Goal: Task Accomplishment & Management: Manage account settings

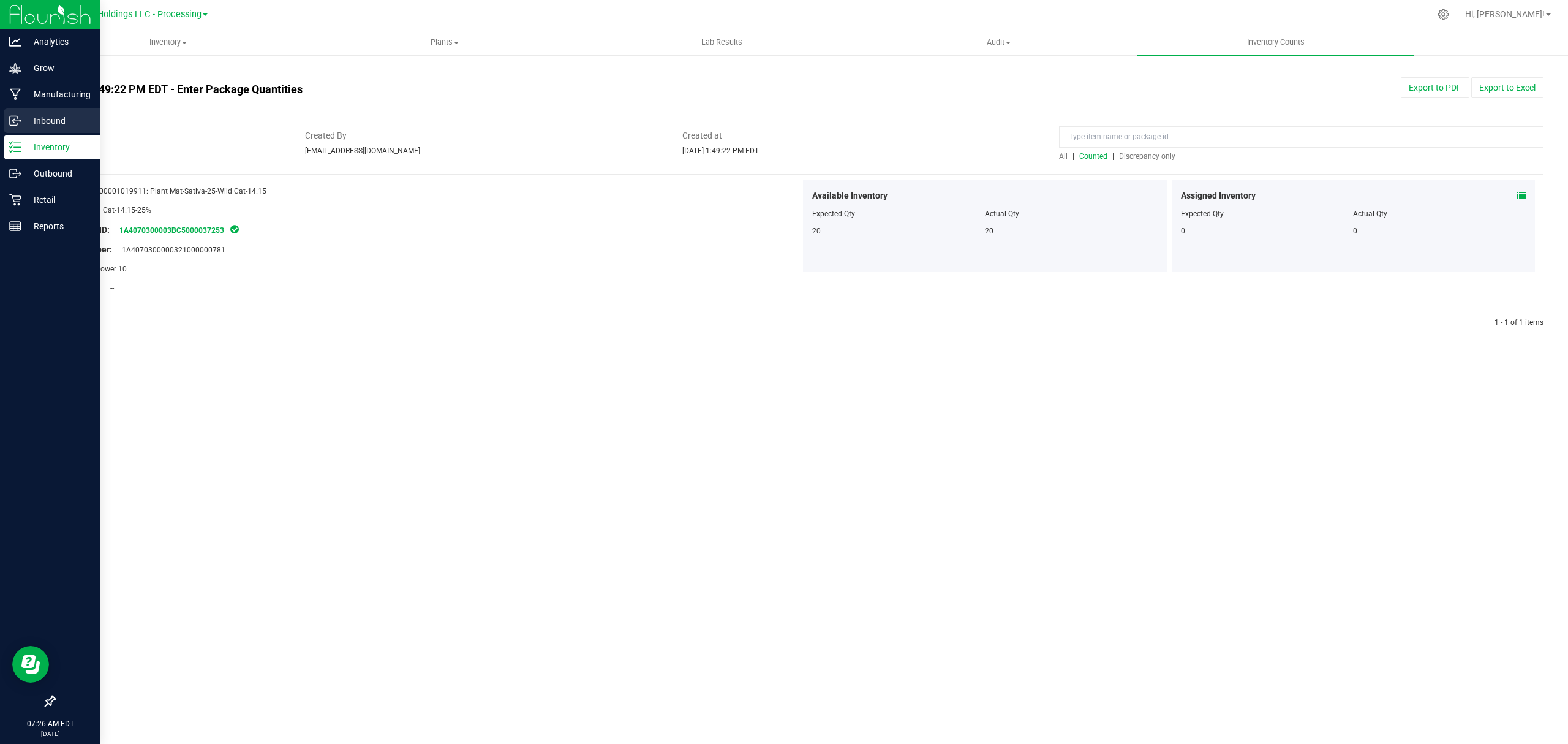
click at [18, 125] on icon at bounding box center [15, 121] width 13 height 13
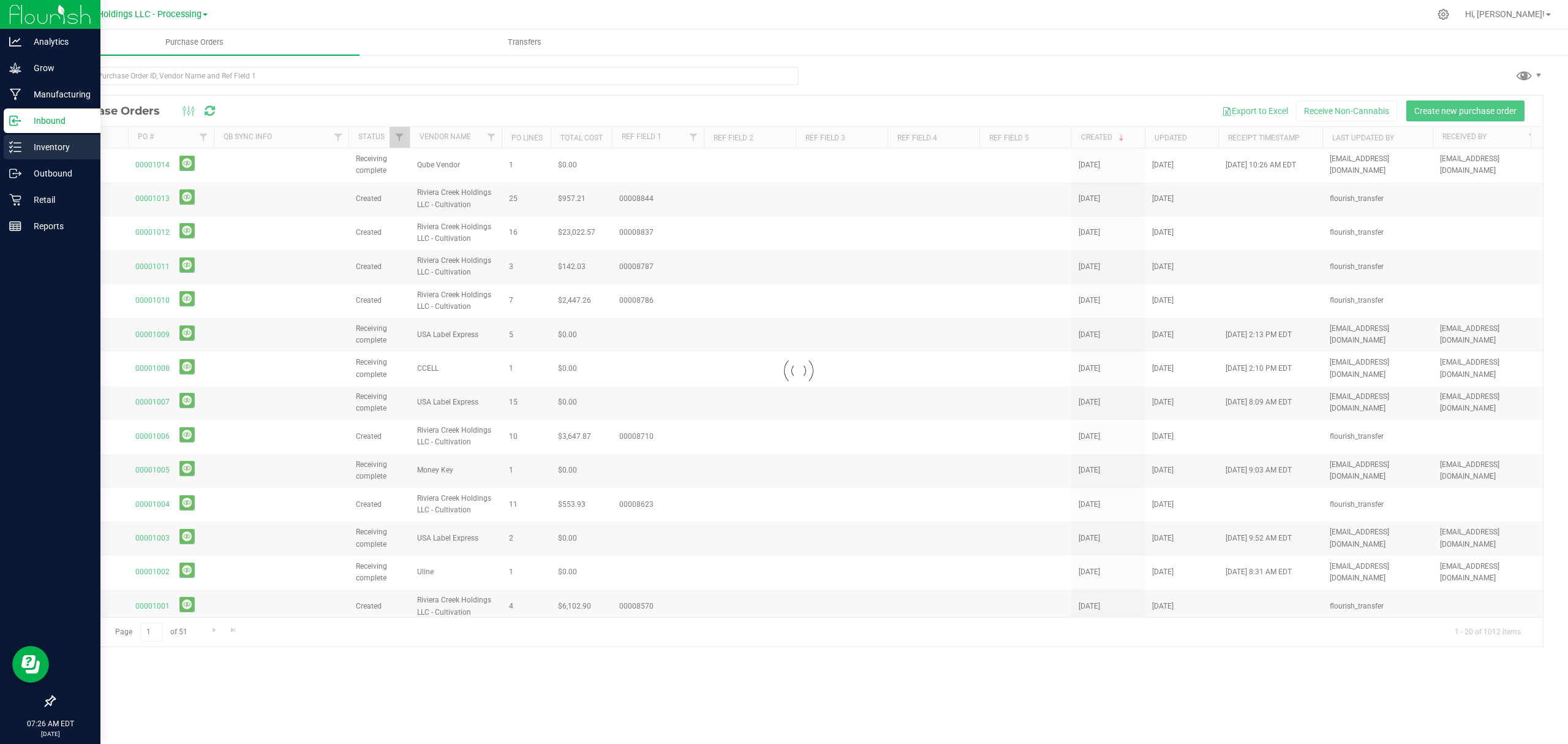
click at [36, 149] on p "Inventory" at bounding box center [58, 146] width 73 height 14
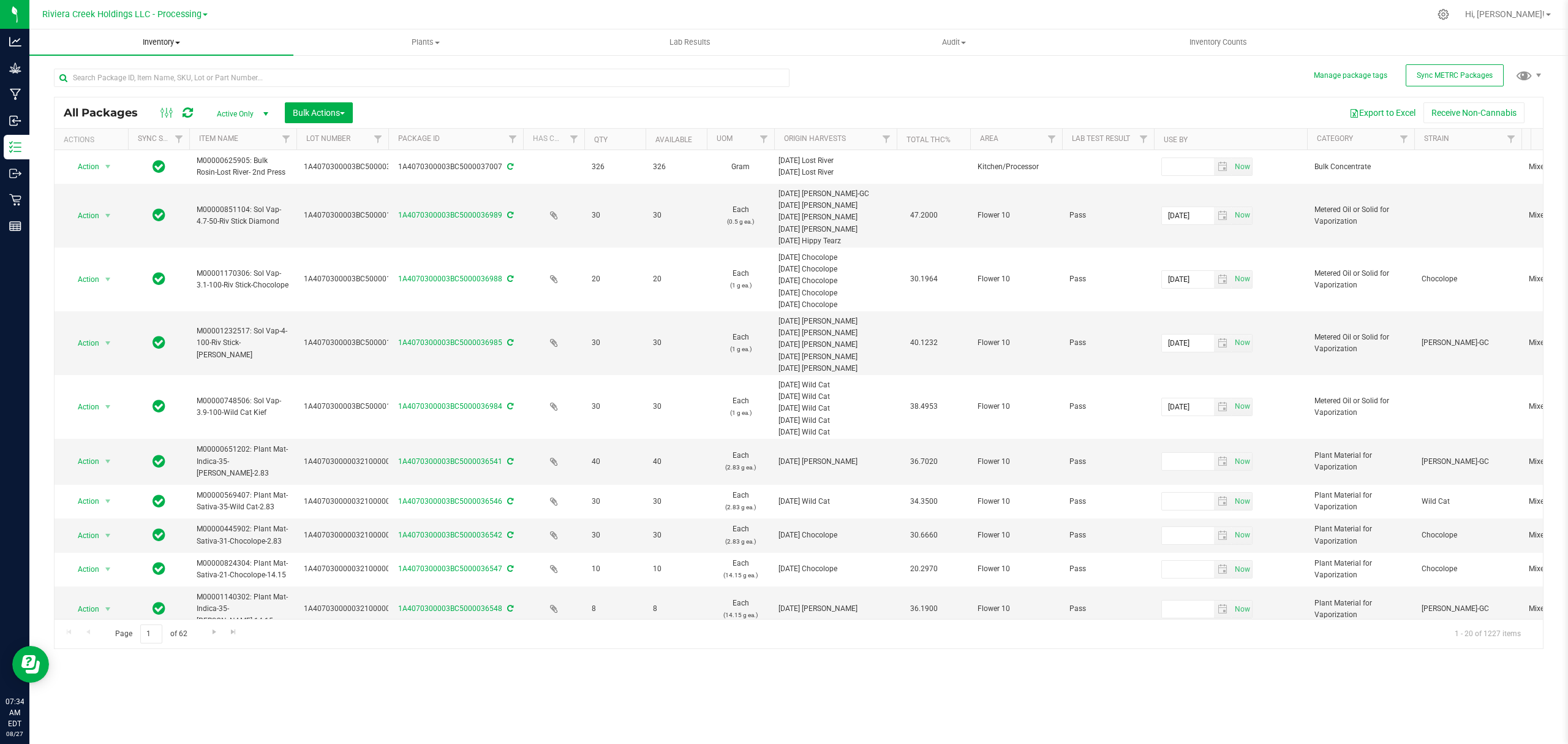
click at [150, 32] on uib-tab-heading "Inventory All packages All inventory Waste log Create inventory" at bounding box center [162, 42] width 264 height 26
click at [120, 142] on span "From bill of materials" at bounding box center [85, 147] width 111 height 11
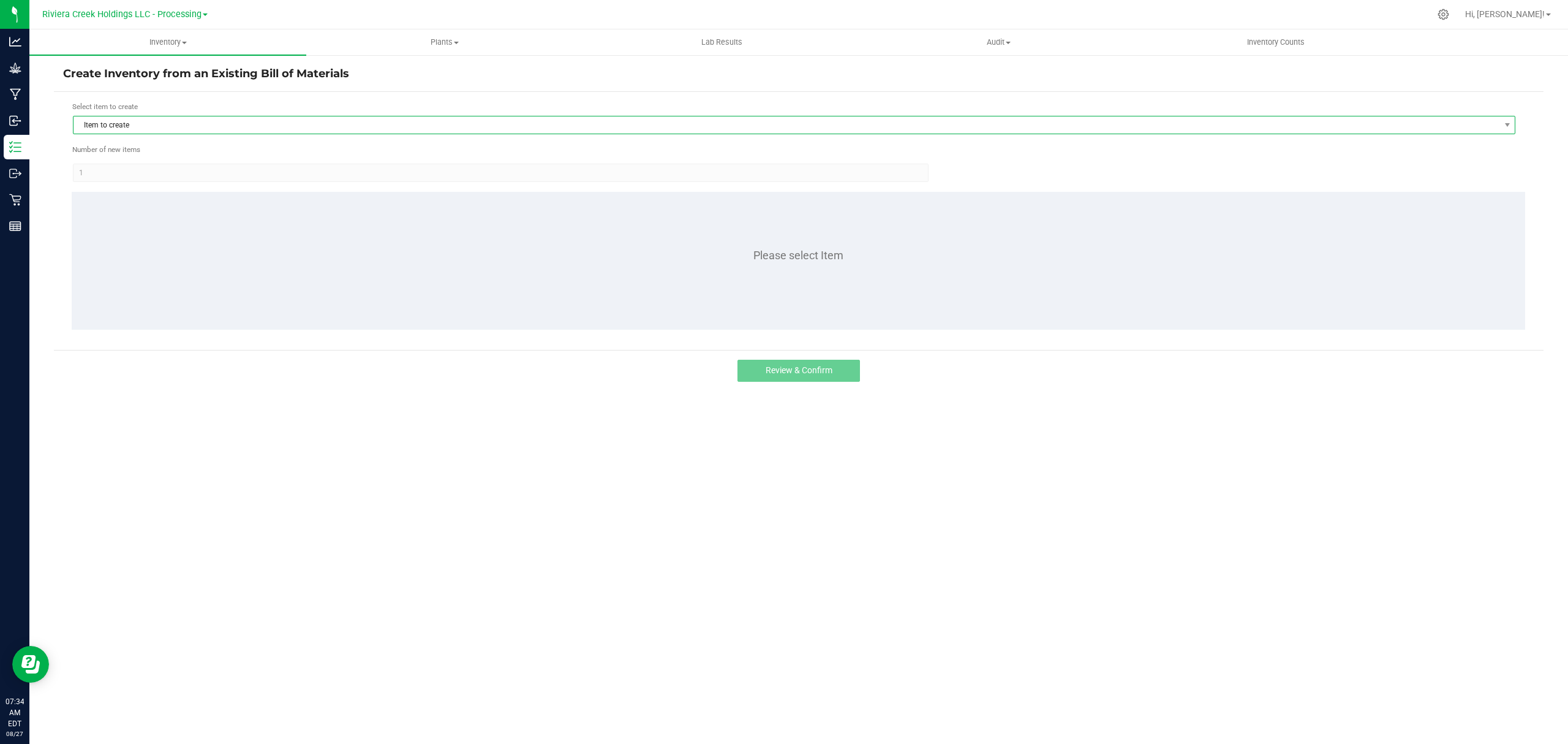
click at [180, 124] on span "Item to create" at bounding box center [786, 124] width 1426 height 17
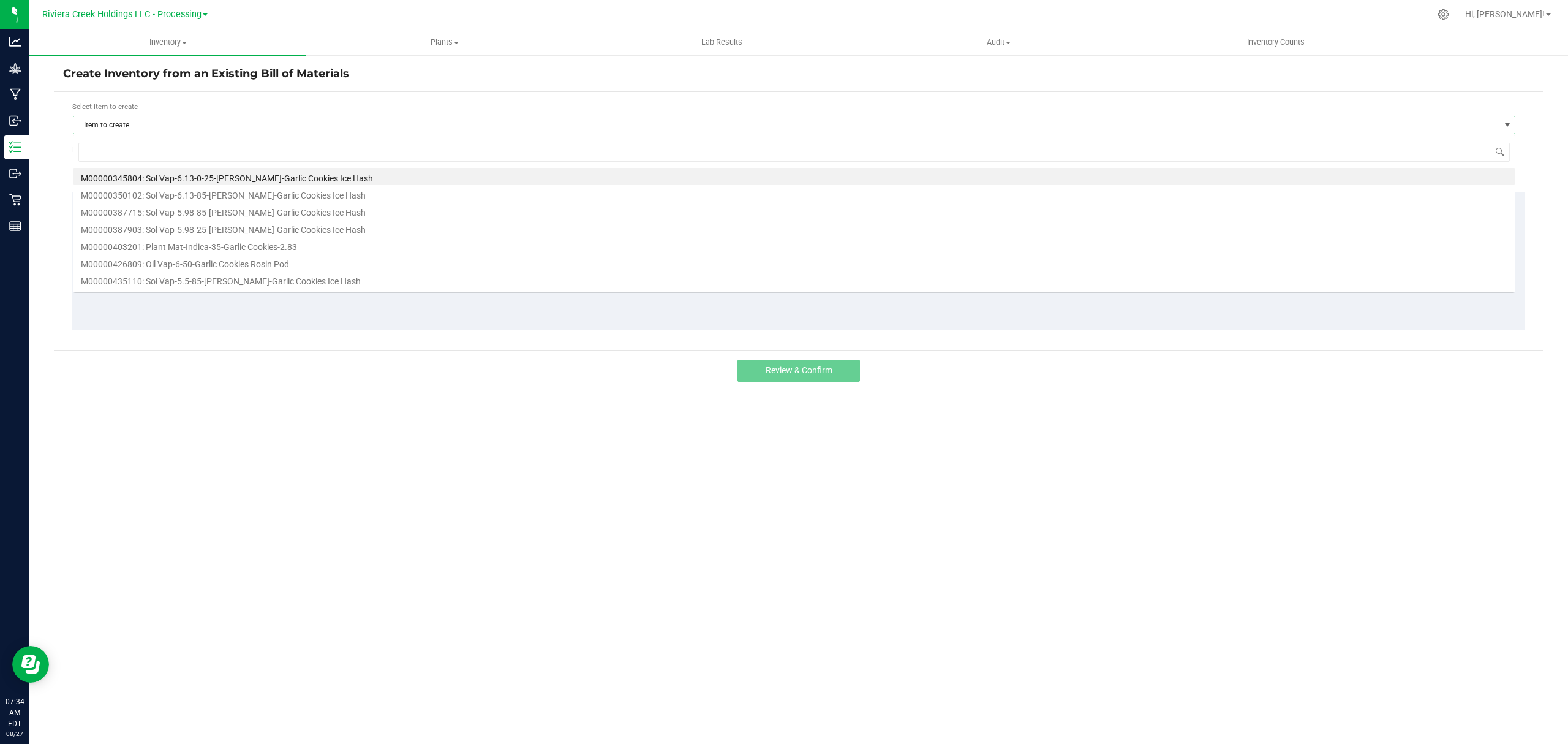
scroll to position [19, 1443]
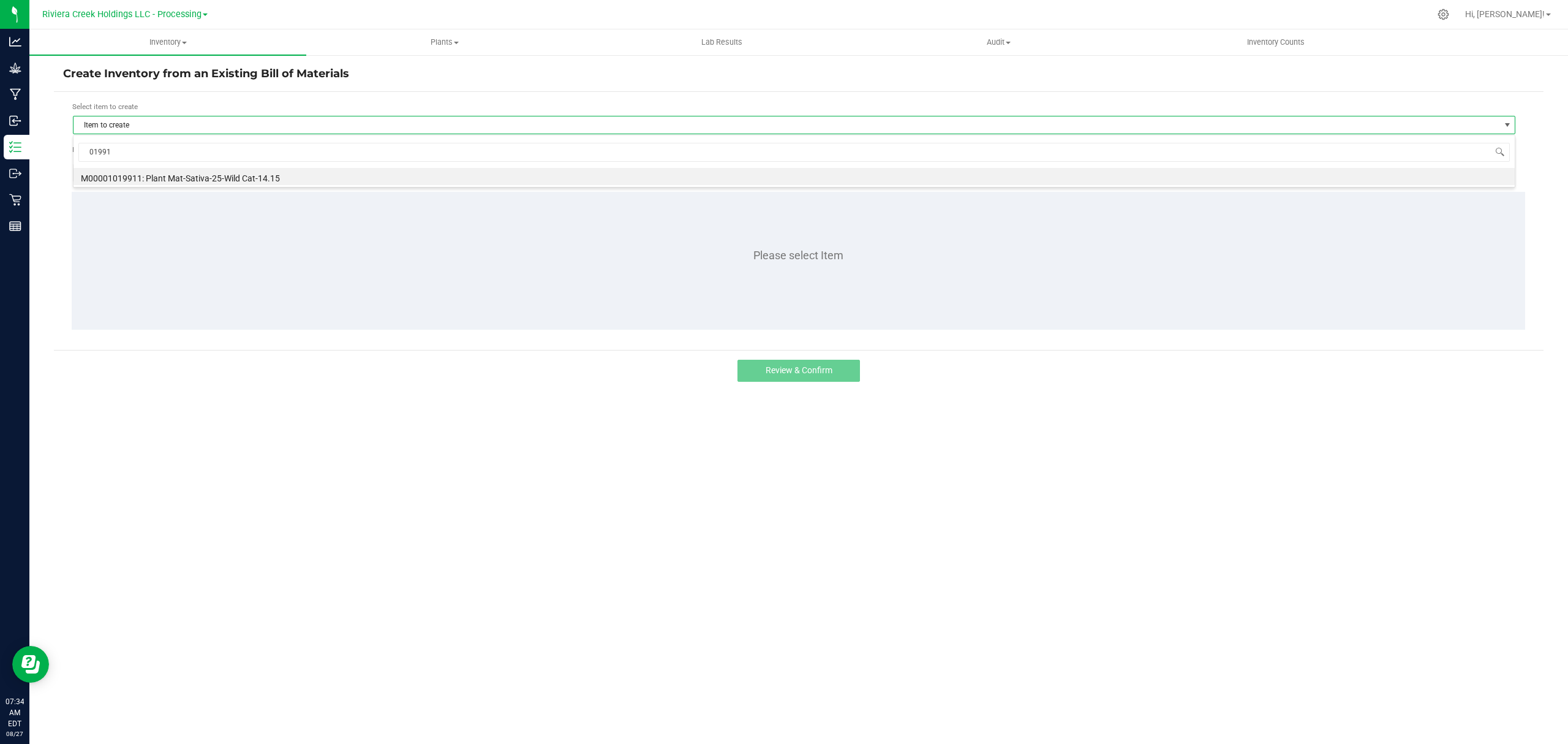
type input "019911"
click at [200, 180] on li "M00001019911: Plant Mat-Sativa-25-Wild Cat-14.15" at bounding box center [794, 176] width 1441 height 17
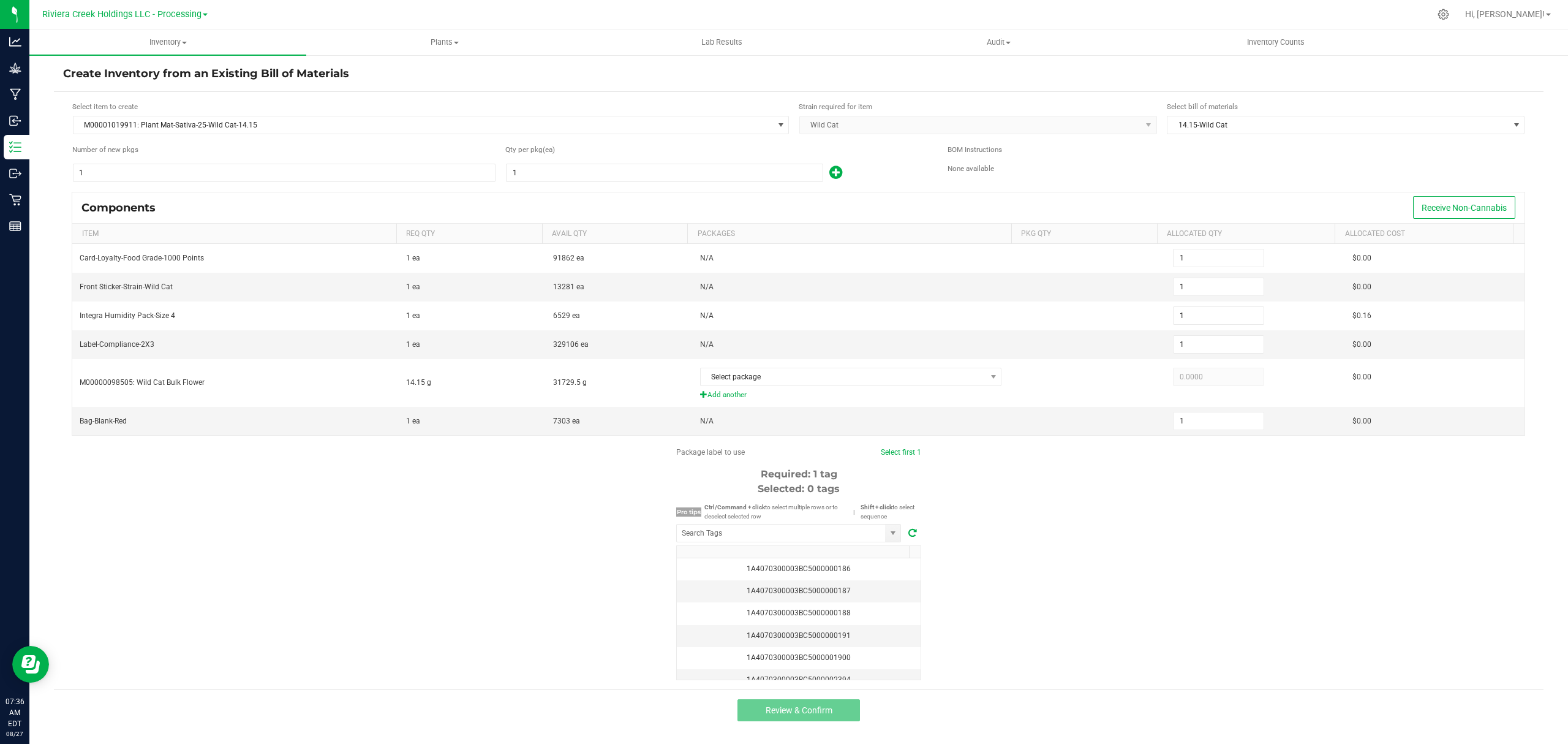
click at [449, 159] on div "Number of new pkgs 1" at bounding box center [284, 163] width 424 height 38
click at [449, 171] on input "1" at bounding box center [284, 172] width 421 height 17
type input "17"
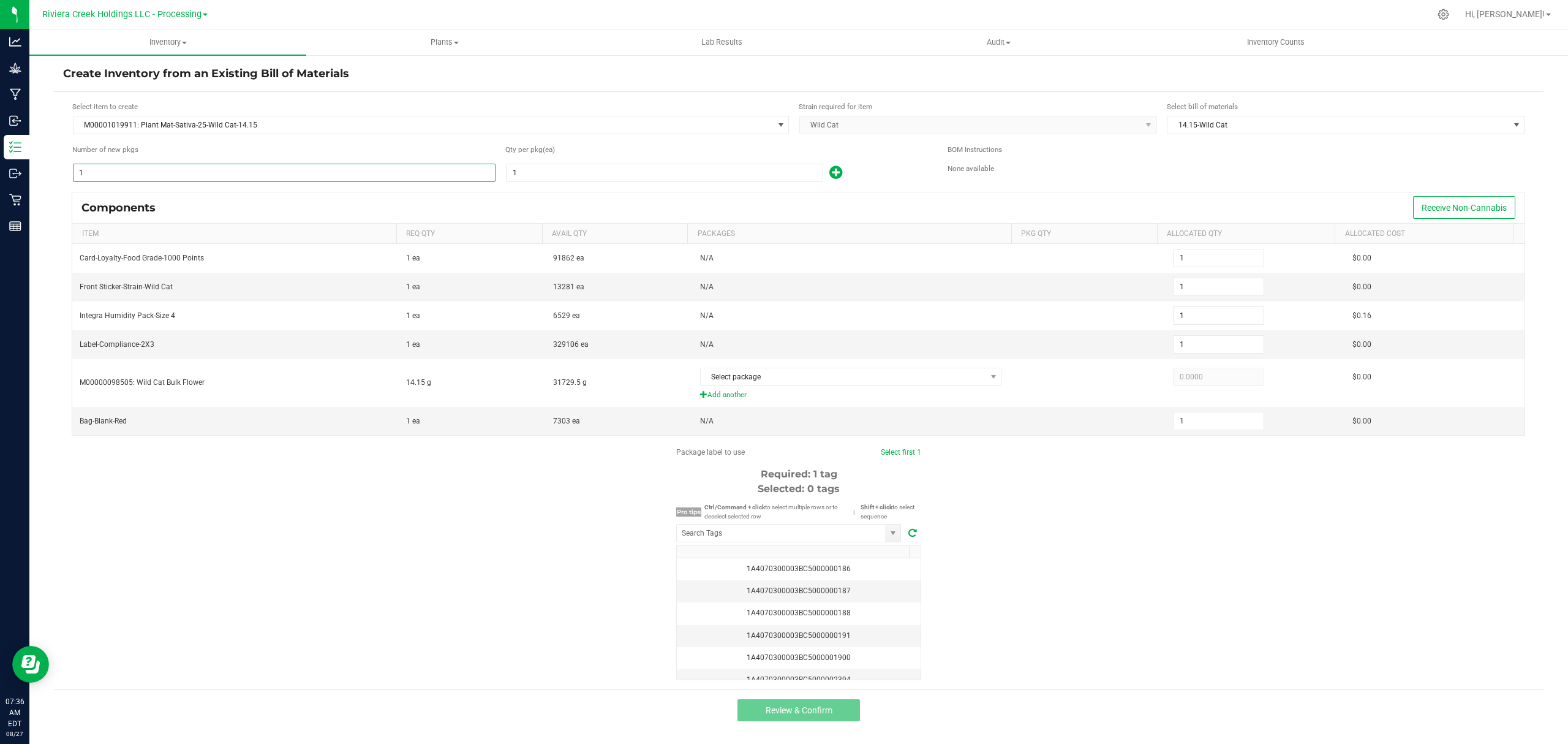
type input "17"
click at [582, 169] on input "1" at bounding box center [664, 172] width 316 height 17
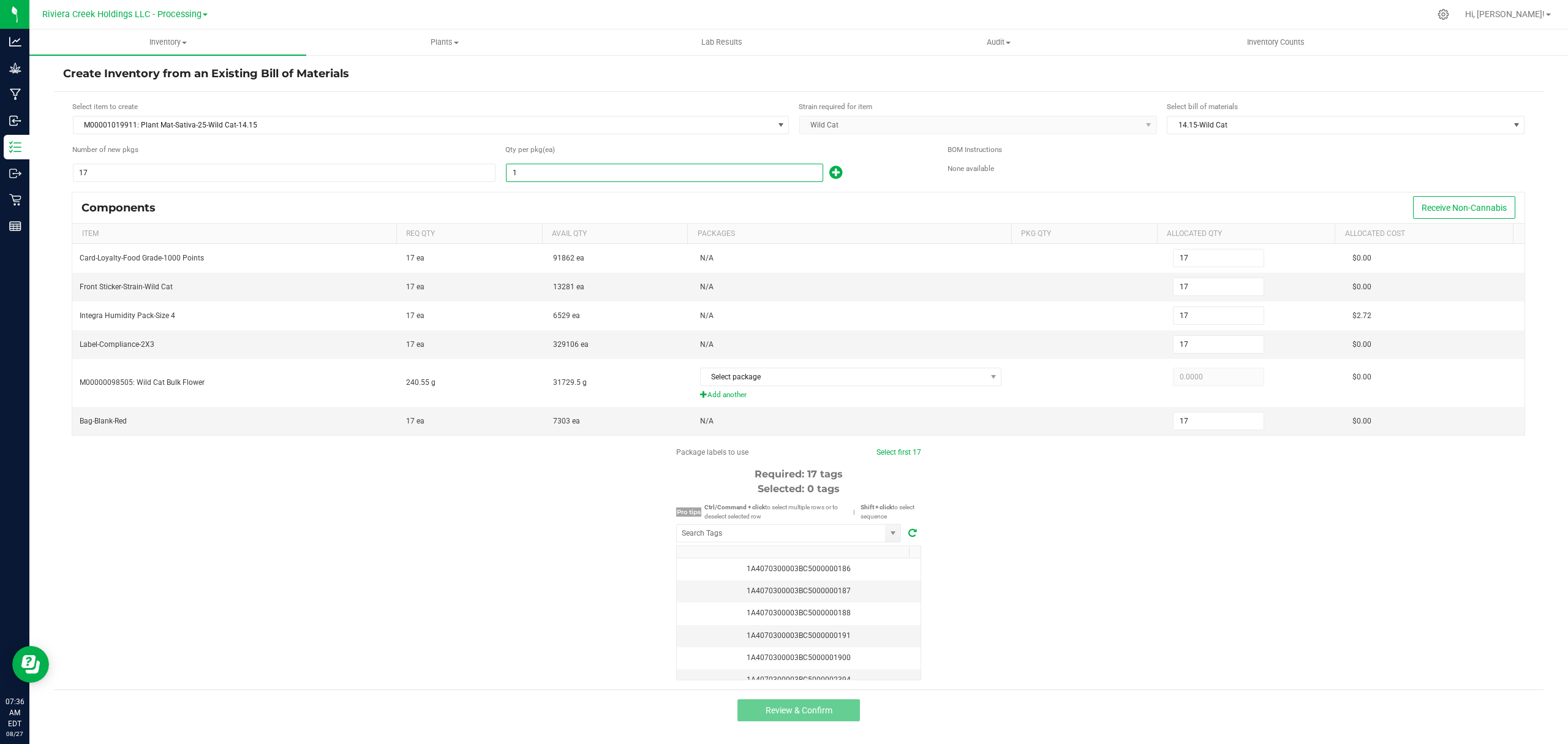
type input "2"
type input "34"
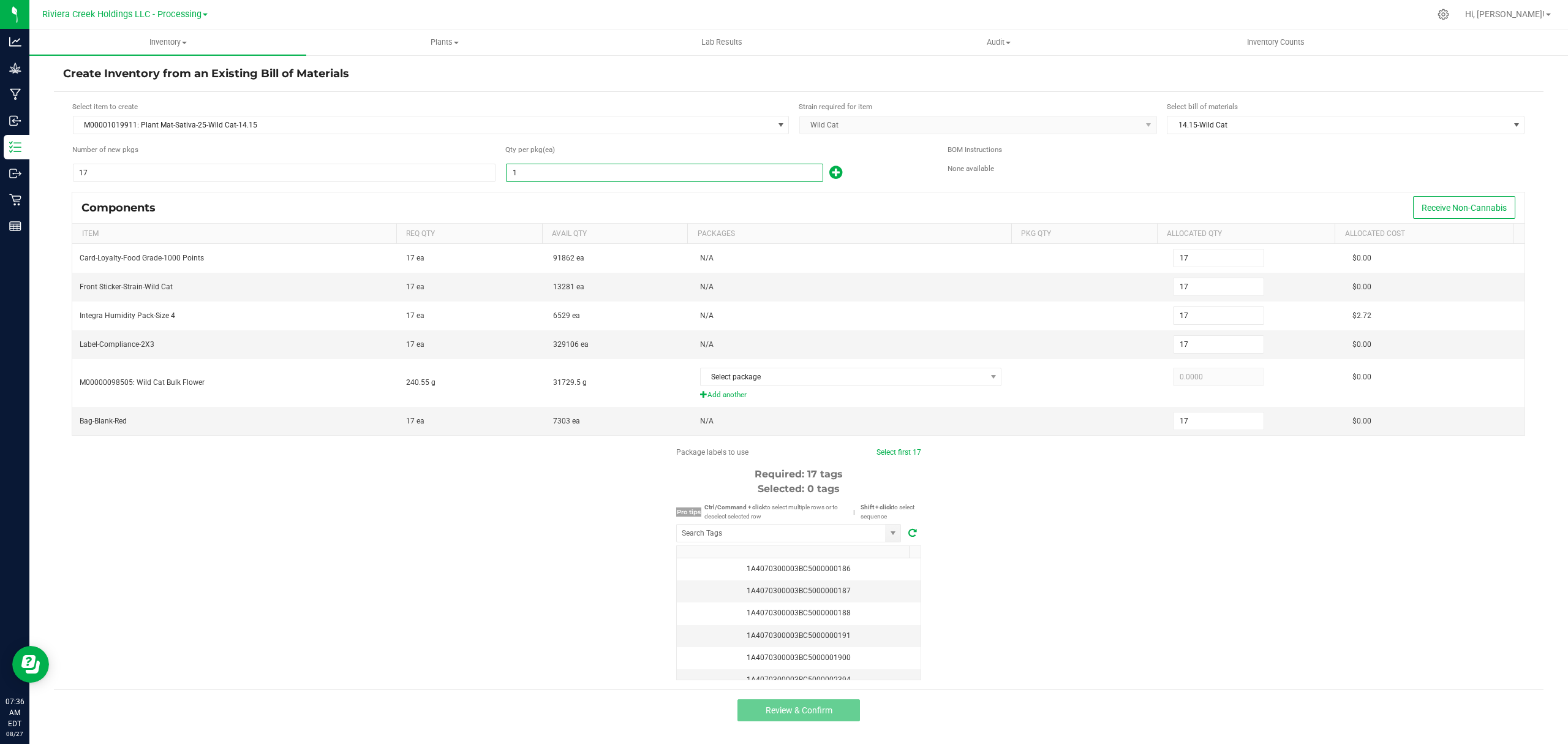
type input "34"
type input "20"
type input "340"
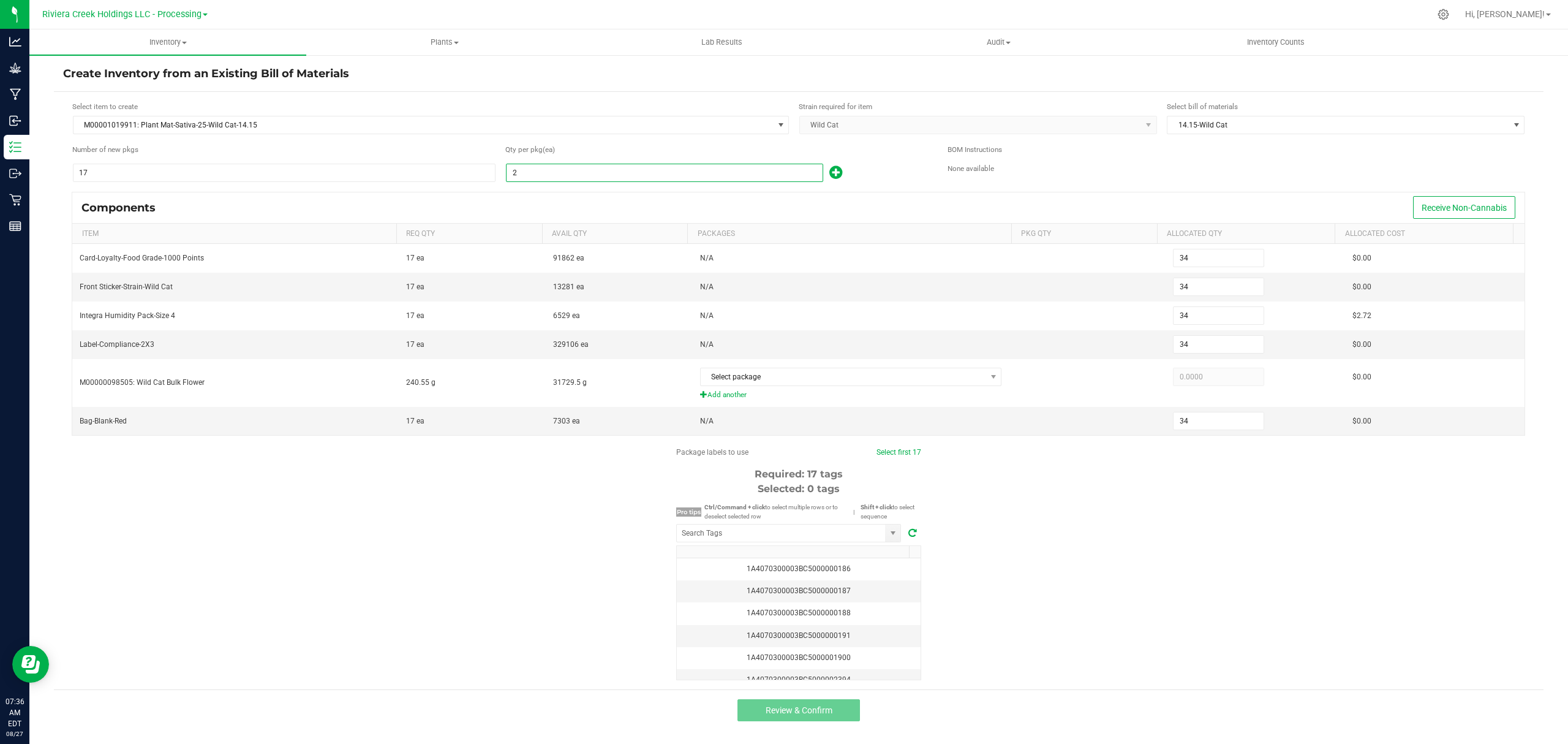
type input "340"
type input "20"
click at [833, 174] on icon at bounding box center [836, 171] width 13 height 15
type input "341"
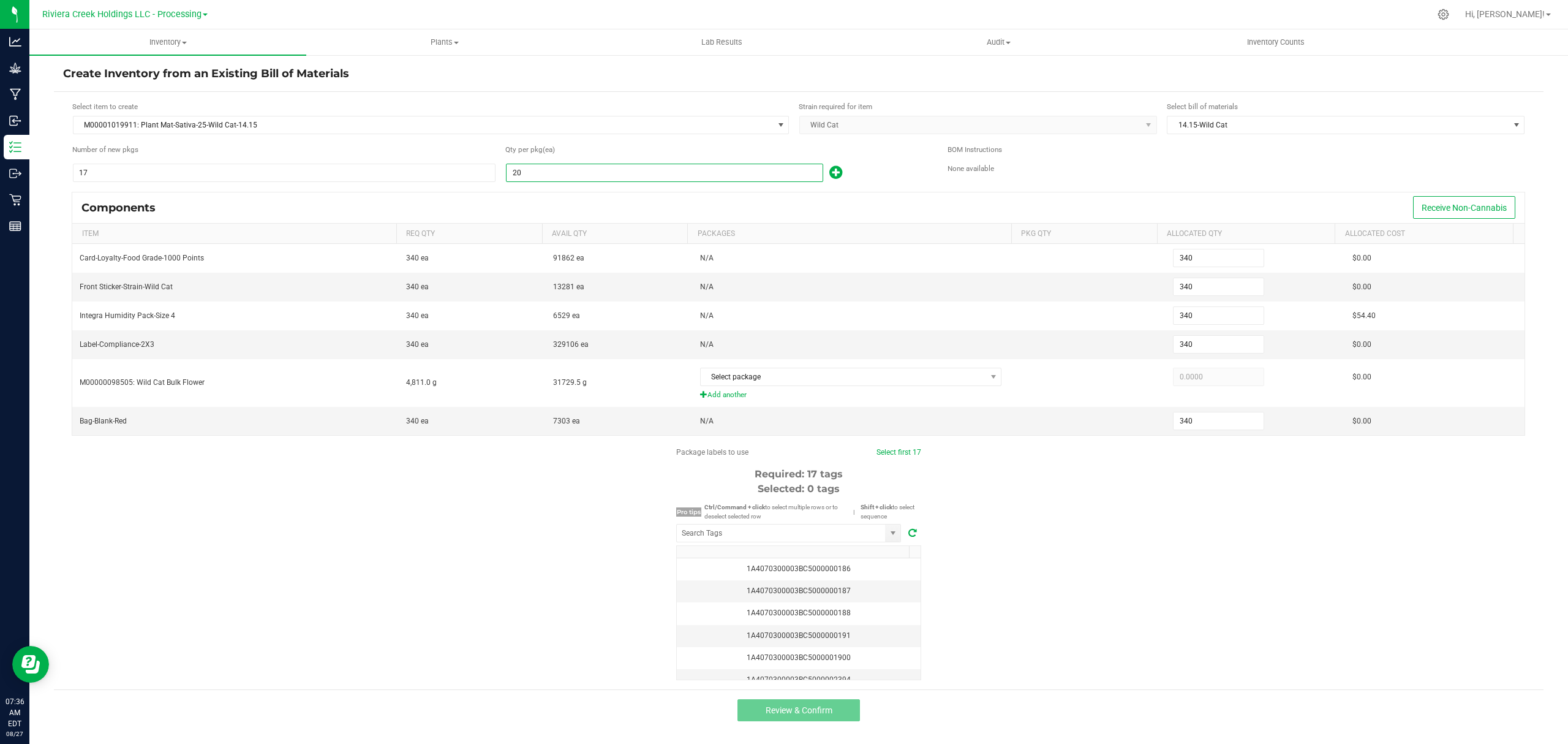
type input "341"
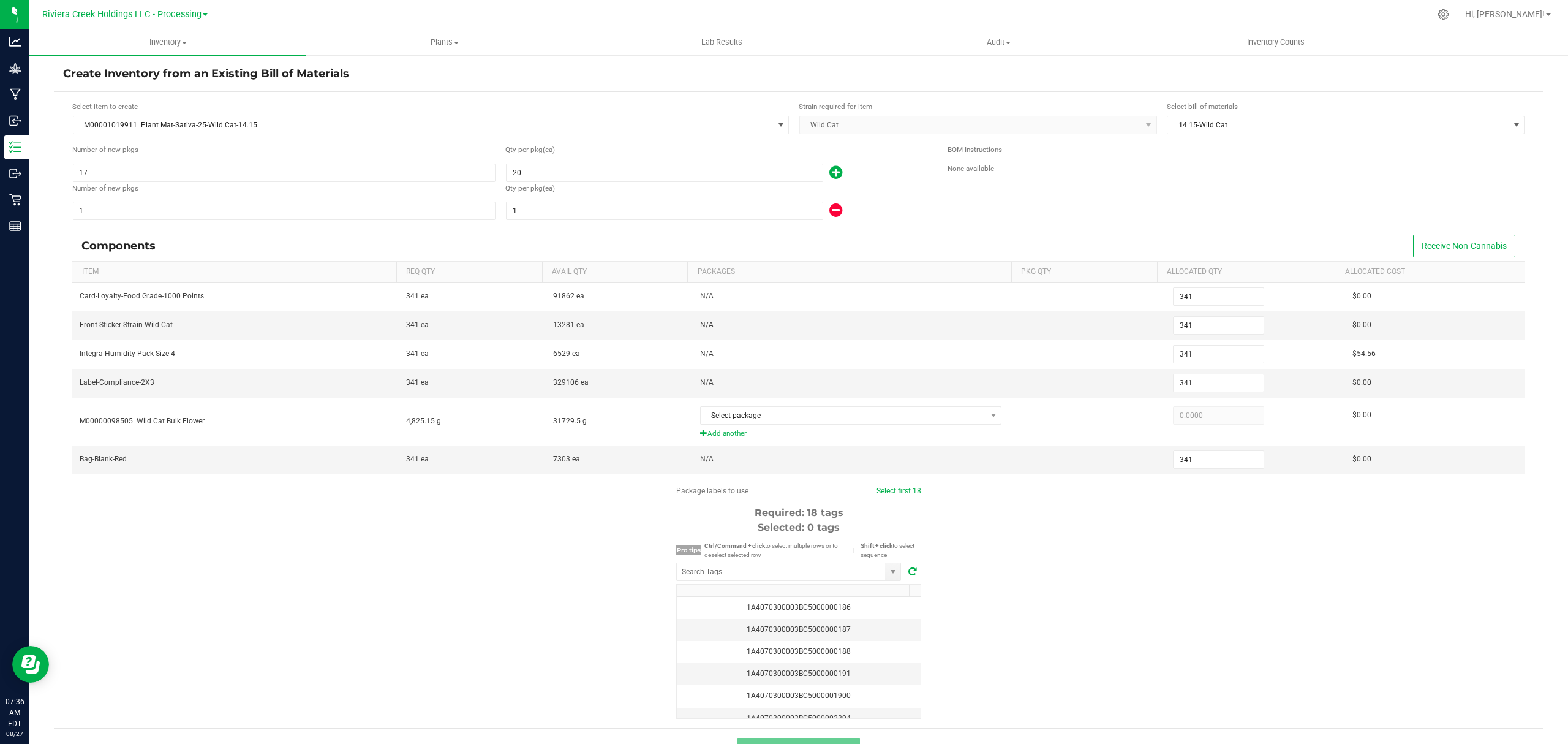
click at [623, 224] on form "Select item to create M00001019911: Plant Mat-Sativa-25-Wild Cat-14.15 Strain r…" at bounding box center [798, 409] width 1471 height 617
click at [629, 217] on input "1" at bounding box center [664, 210] width 316 height 17
type input "347"
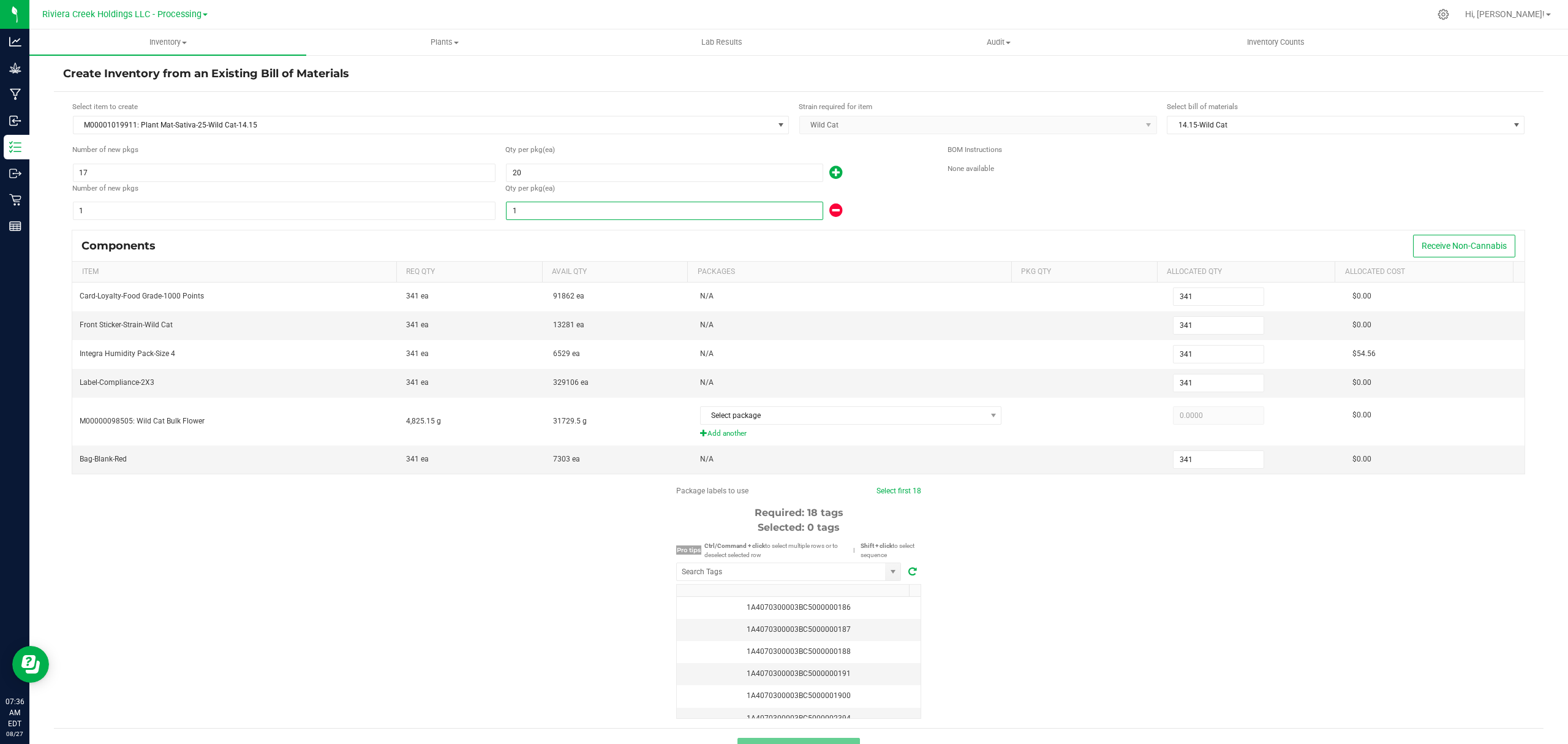
type input "347"
type input "7"
click at [900, 207] on div "7" at bounding box center [717, 211] width 424 height 20
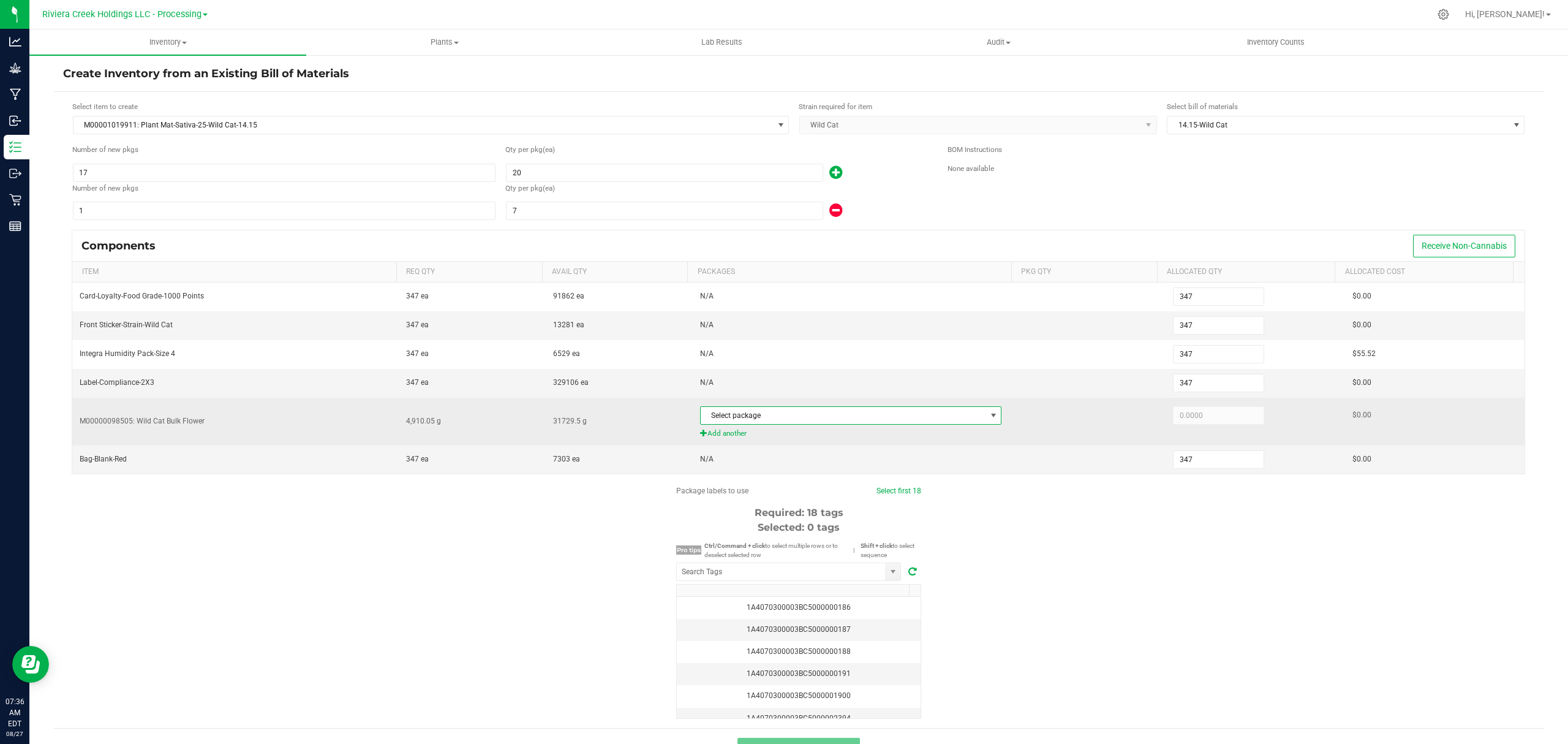
click at [826, 422] on span "Select package" at bounding box center [844, 414] width 286 height 17
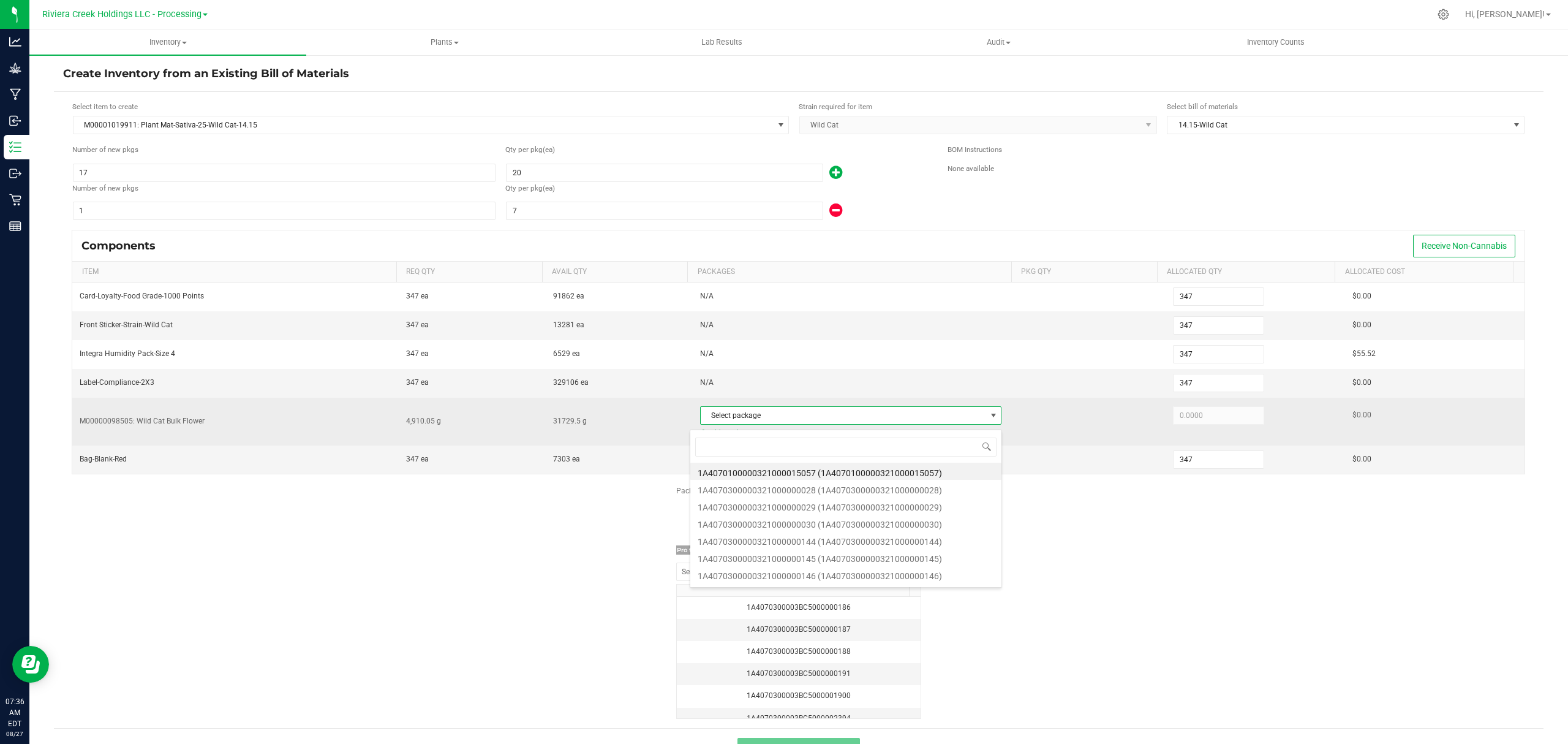
scroll to position [19, 296]
type input "895"
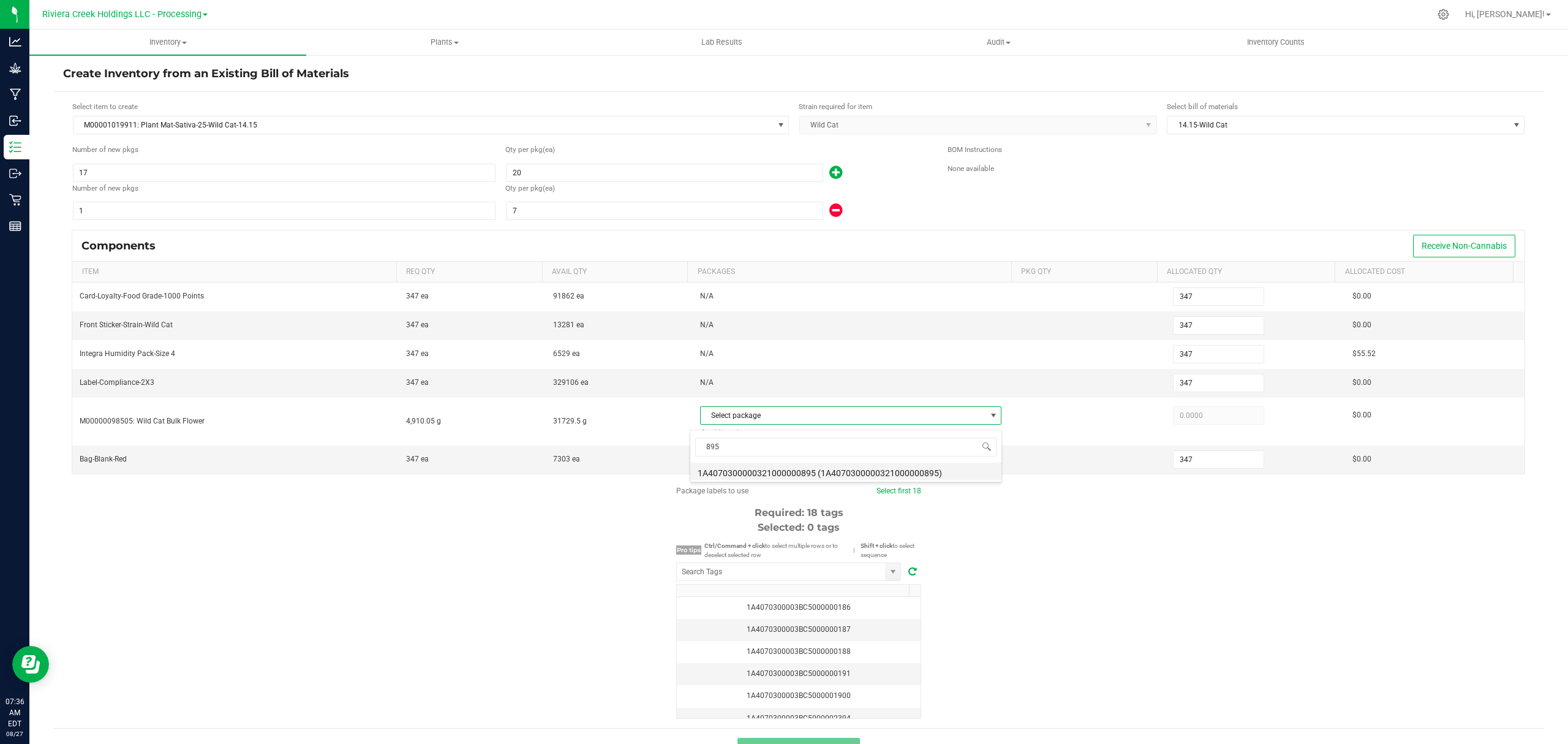
click at [849, 471] on li "1A4070300000321000000895 (1A4070300000321000000895)" at bounding box center [846, 471] width 311 height 17
type input "4,910.0500"
click at [1080, 551] on div "Package labels to use Select first 18 Required: 18 tags Selected: 0 tags Pro ti…" at bounding box center [798, 601] width 1489 height 233
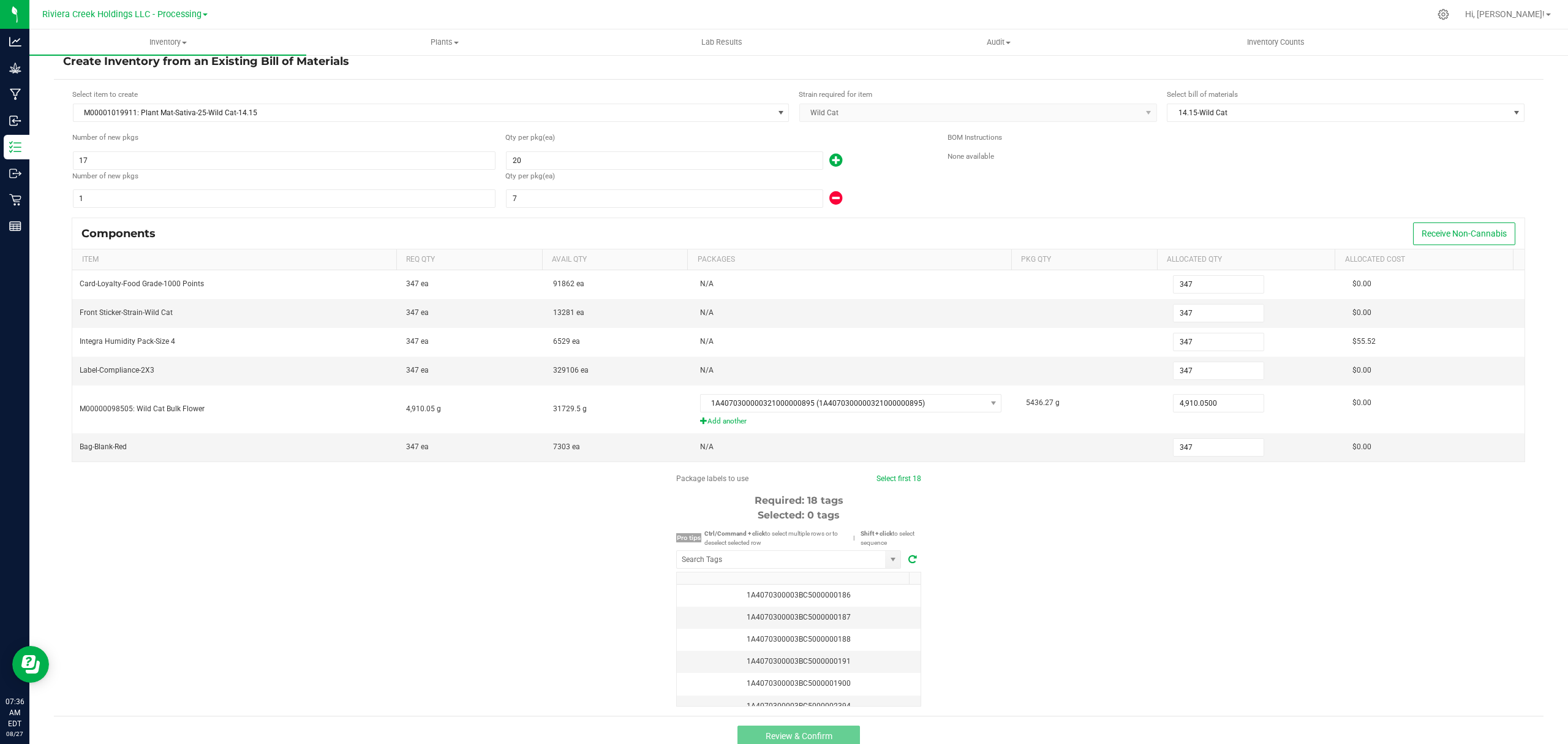
scroll to position [30, 0]
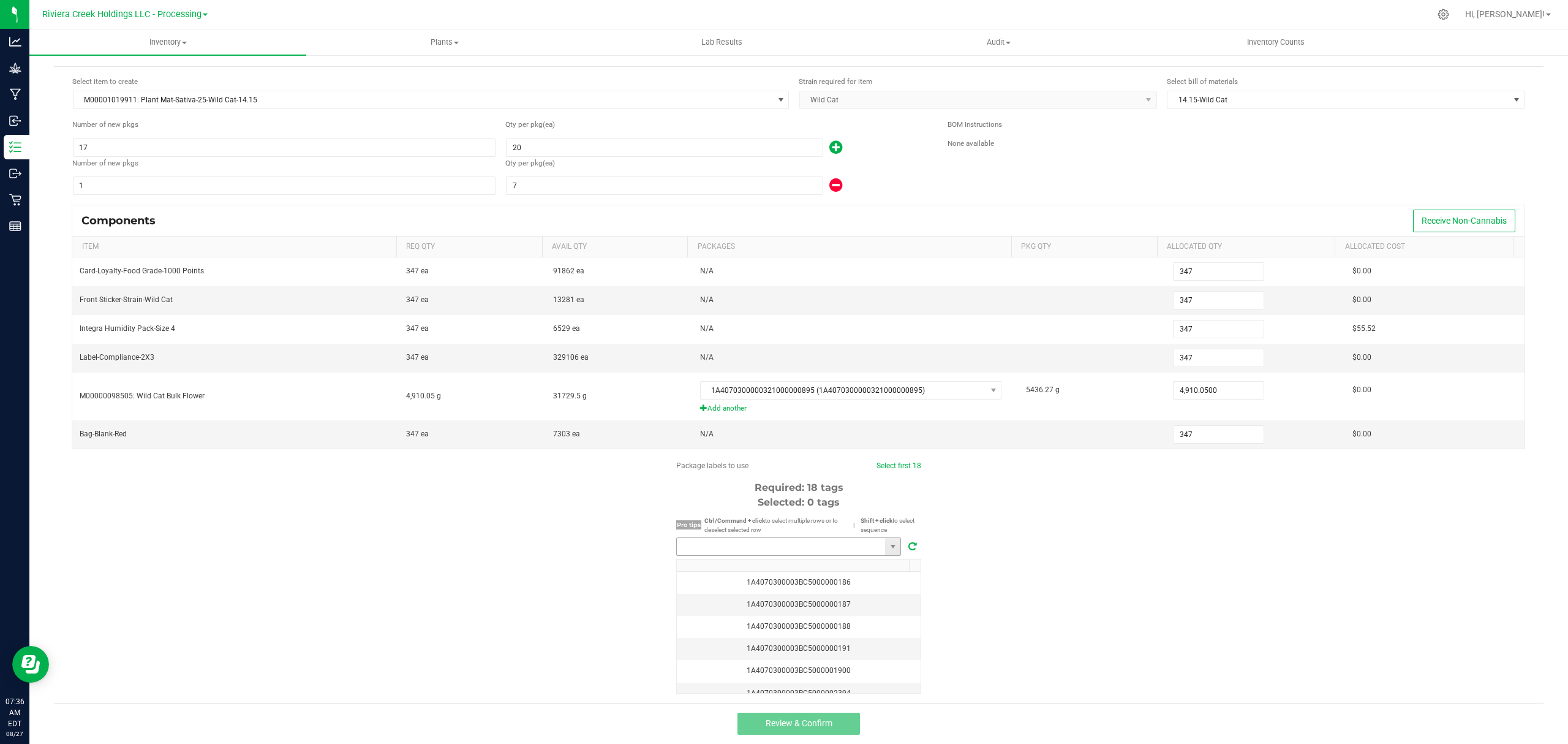
click at [732, 547] on input "NO DATA FOUND" at bounding box center [780, 546] width 208 height 17
click at [797, 566] on li "1A4070300003BC5000037254" at bounding box center [782, 569] width 223 height 21
type input "1A4070300003BC5000037254"
click at [890, 464] on link "Select first 18" at bounding box center [897, 465] width 45 height 9
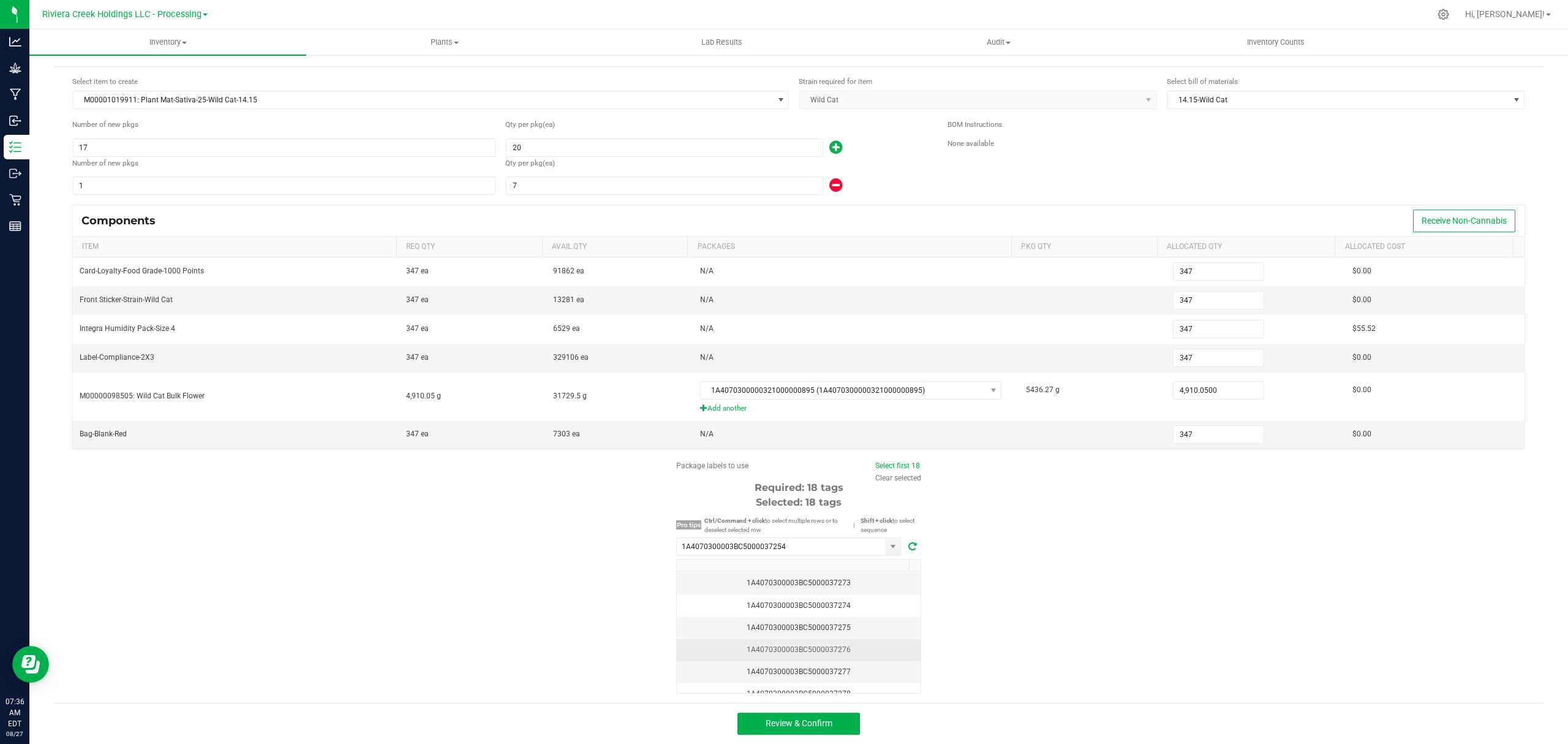
scroll to position [315, 0]
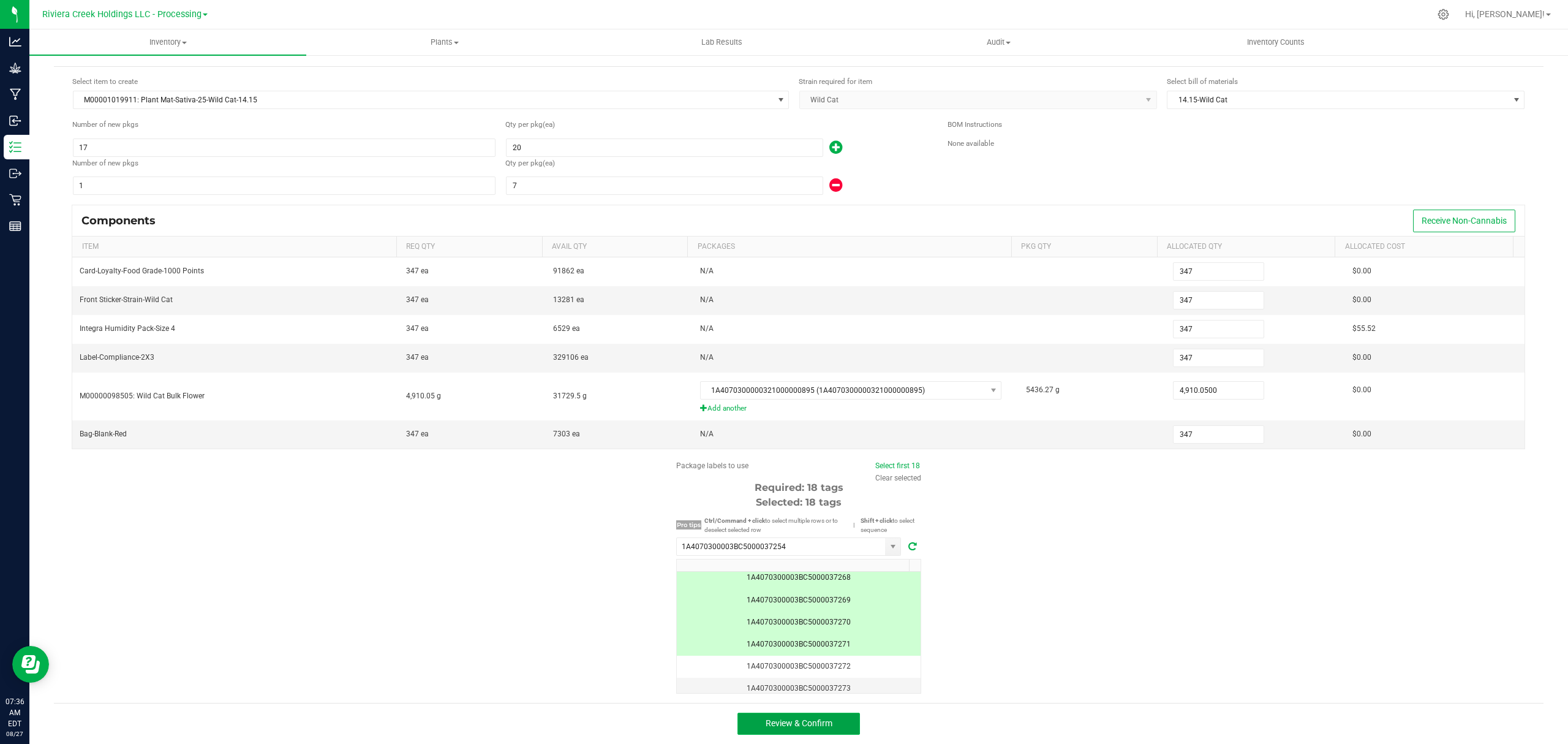
click at [843, 719] on button "Review & Confirm" at bounding box center [798, 723] width 122 height 22
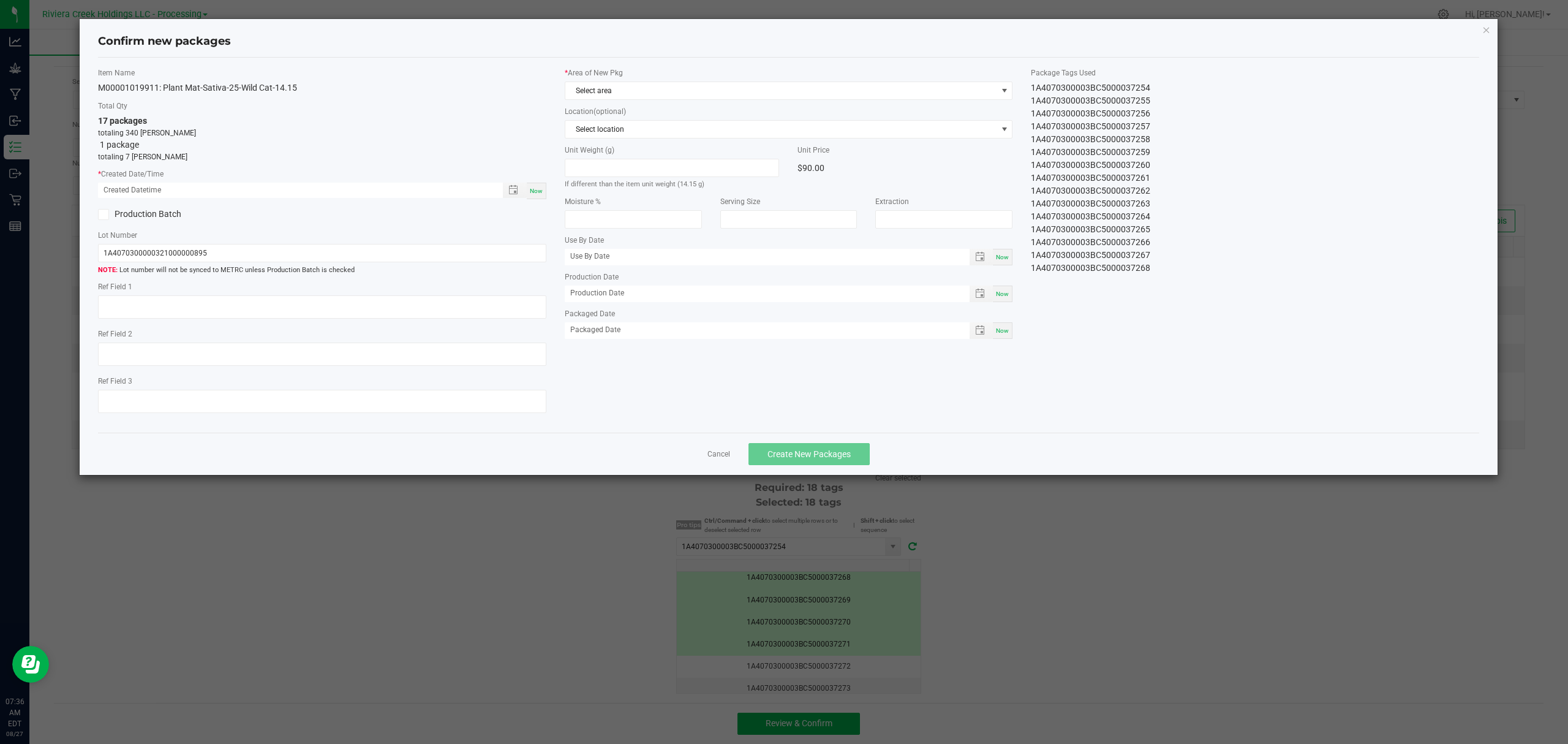
click at [538, 188] on span "Now" at bounding box center [536, 191] width 13 height 7
type input "[DATE] 07:36 AM"
drag, startPoint x: 625, startPoint y: 86, endPoint x: 625, endPoint y: 99, distance: 13.0
click at [626, 86] on span "Select area" at bounding box center [781, 90] width 432 height 17
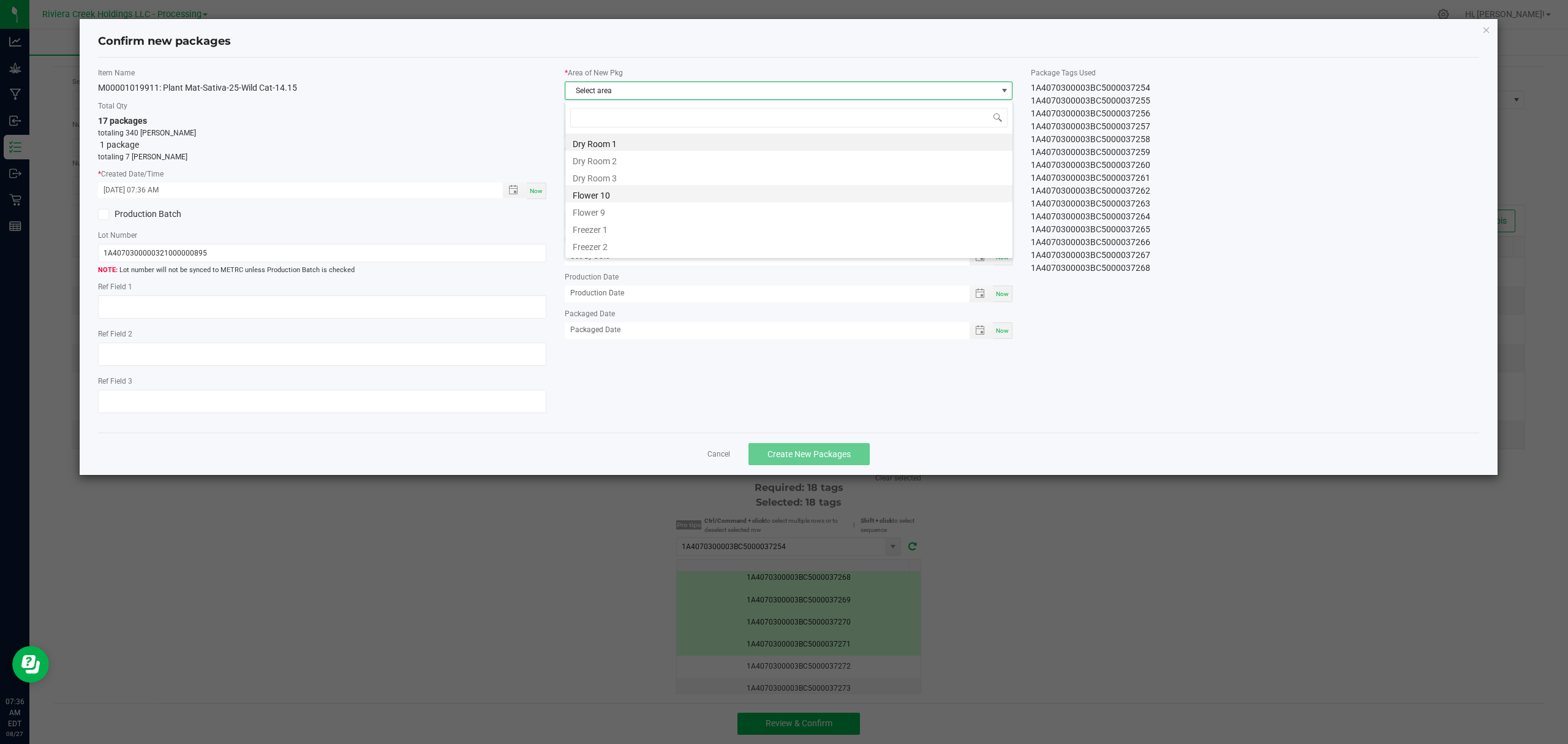
click at [622, 192] on li "Flower 10" at bounding box center [788, 193] width 447 height 17
click at [788, 451] on button "Create New Packages" at bounding box center [809, 454] width 121 height 22
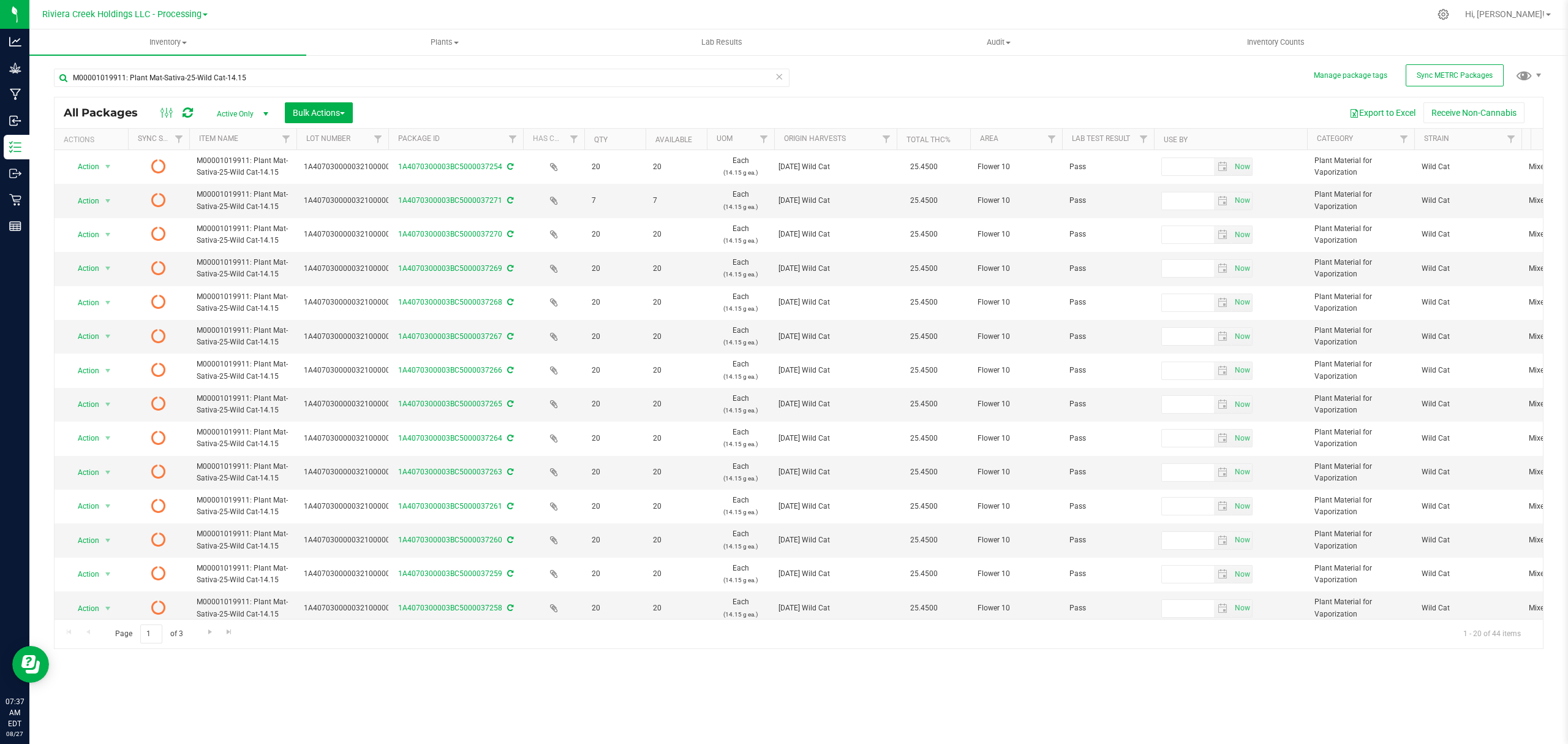
click at [189, 112] on icon at bounding box center [188, 113] width 11 height 13
click at [191, 111] on icon at bounding box center [188, 113] width 11 height 13
click at [1280, 42] on span "Inventory Counts" at bounding box center [1276, 42] width 91 height 11
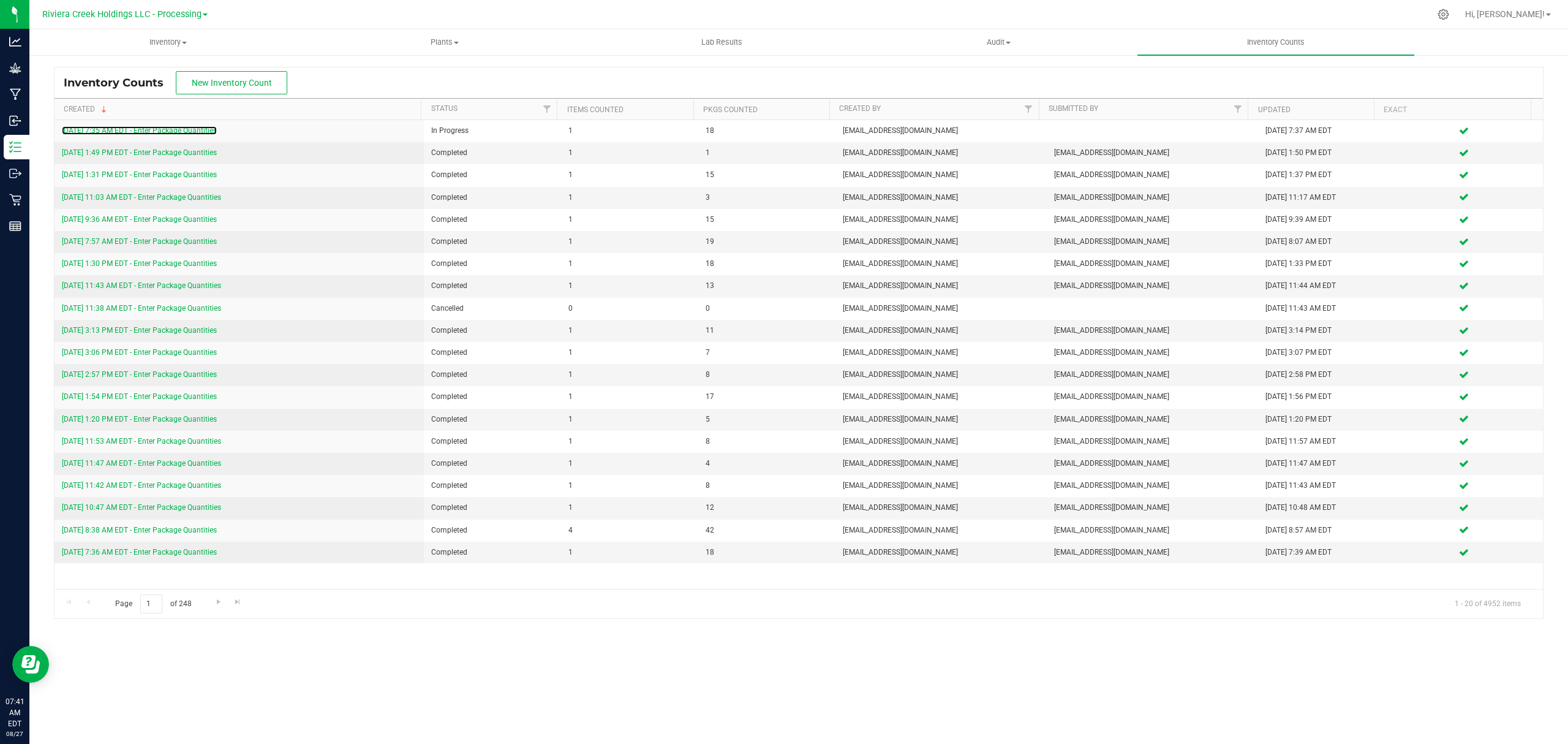
click at [170, 130] on link "[DATE] 7:35 AM EDT - Enter Package Quantities" at bounding box center [139, 130] width 155 height 9
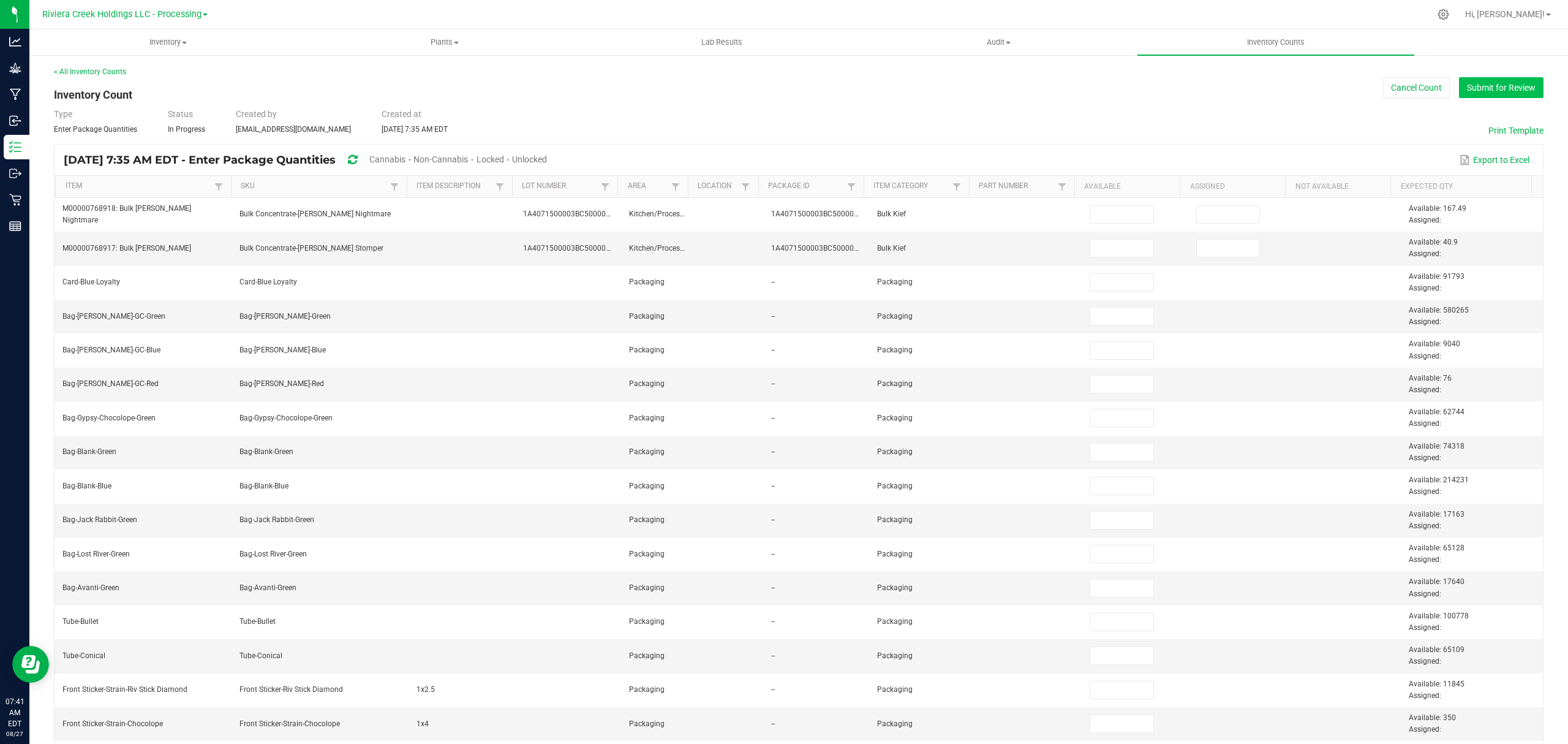
click at [1510, 91] on button "Submit for Review" at bounding box center [1501, 87] width 85 height 21
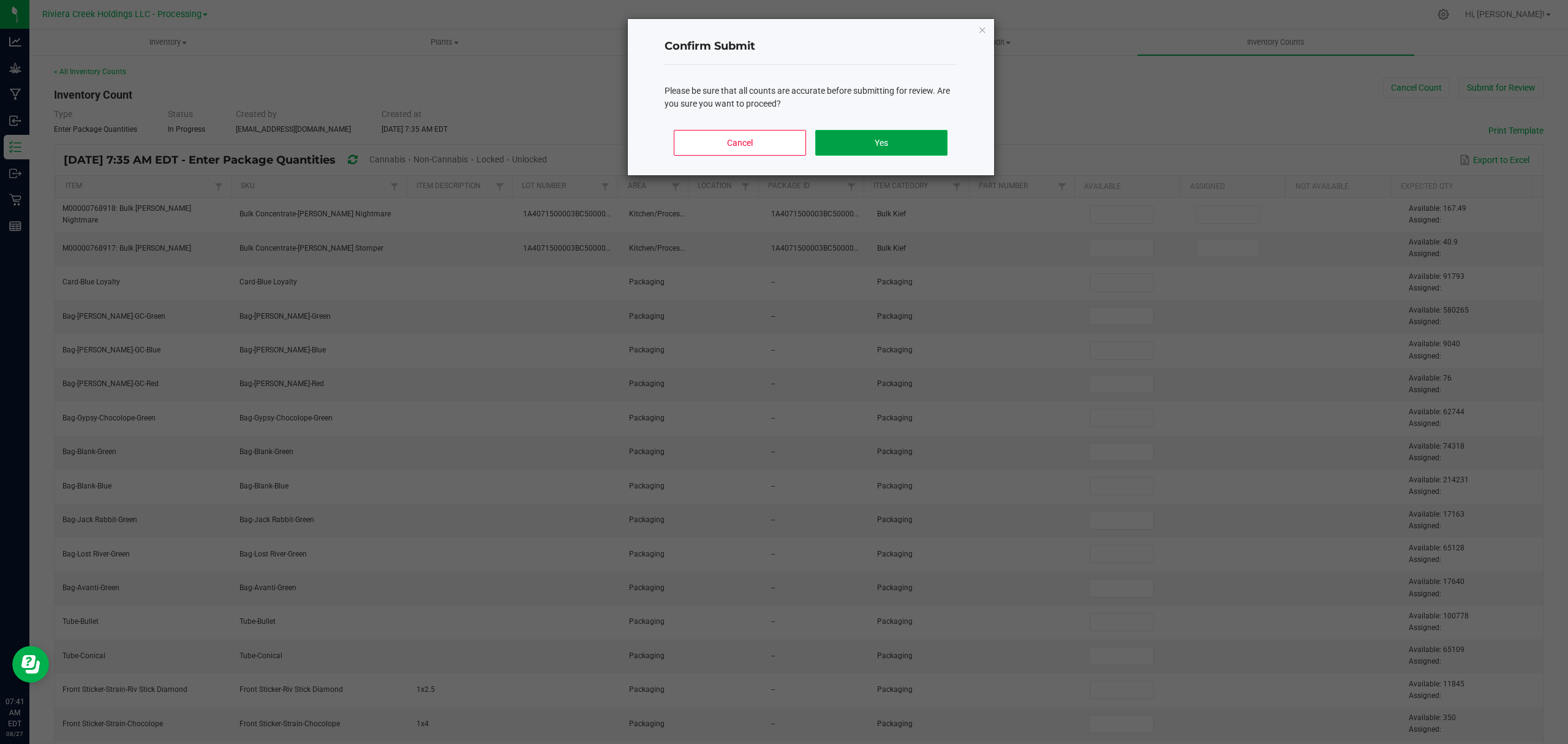
click at [910, 150] on button "Yes" at bounding box center [880, 142] width 131 height 26
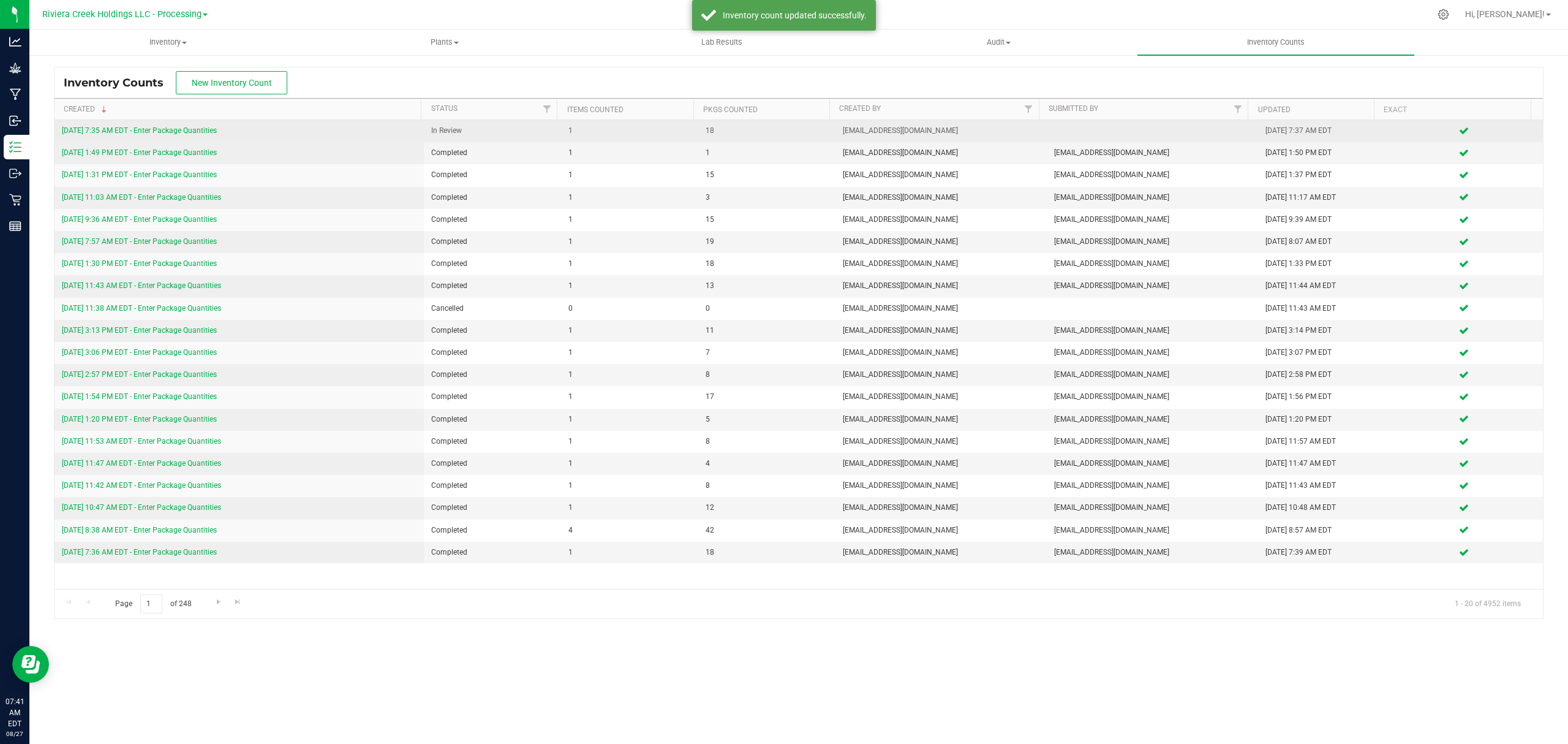
click at [184, 134] on link "[DATE] 7:35 AM EDT - Enter Package Quantities" at bounding box center [139, 130] width 155 height 9
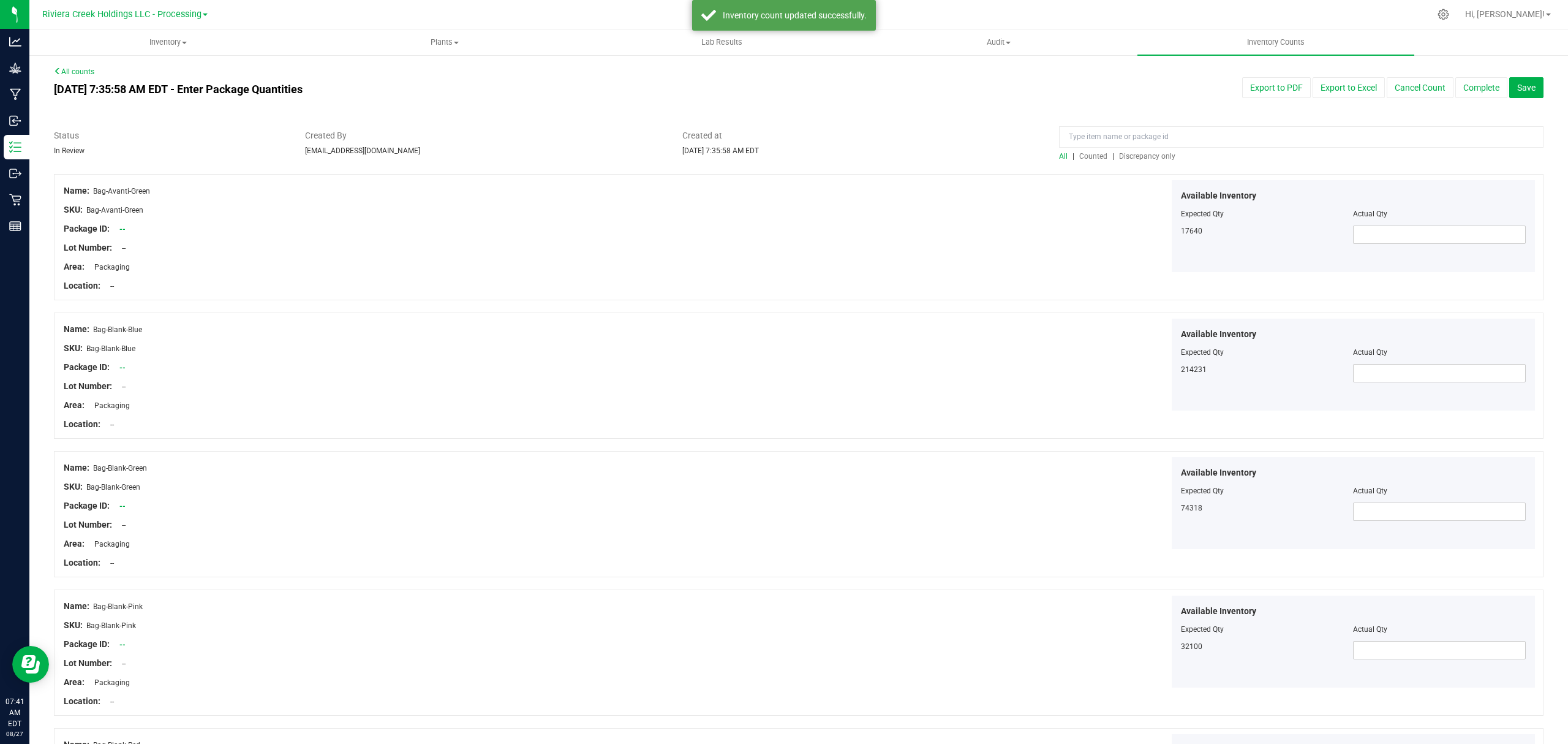
click at [1080, 157] on span "Counted" at bounding box center [1094, 156] width 29 height 9
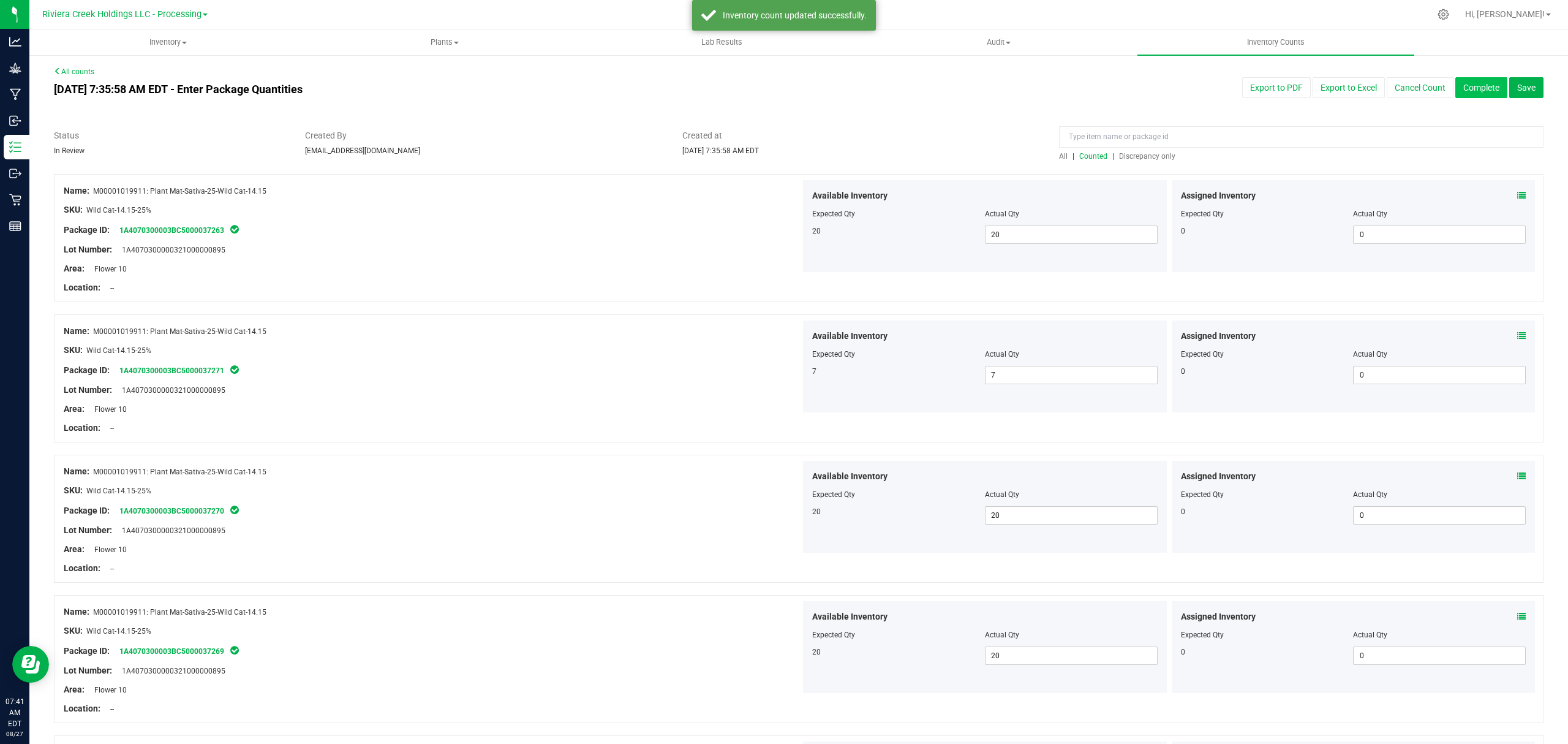
click at [1475, 96] on button "Complete" at bounding box center [1481, 87] width 52 height 21
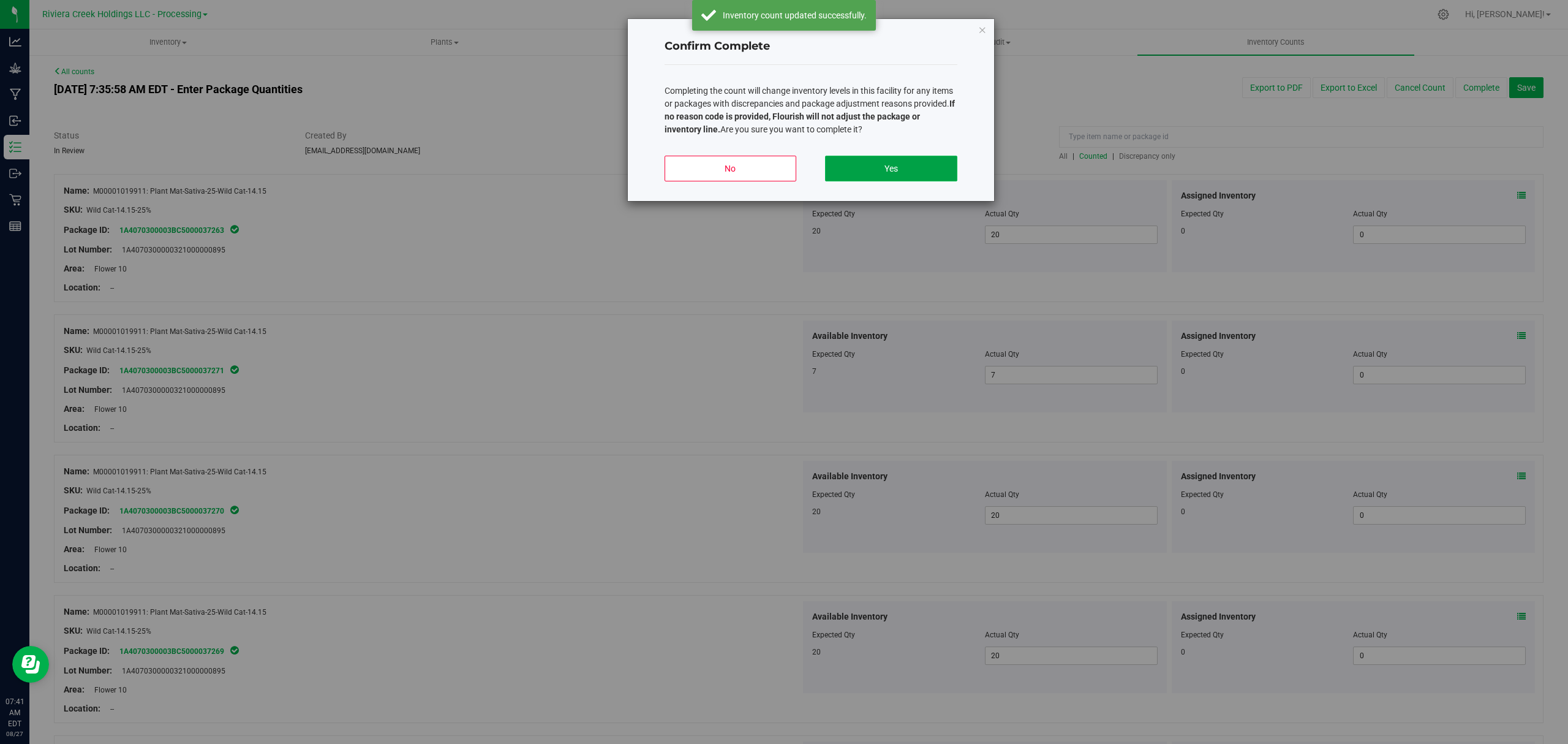
click at [847, 170] on button "Yes" at bounding box center [890, 168] width 131 height 26
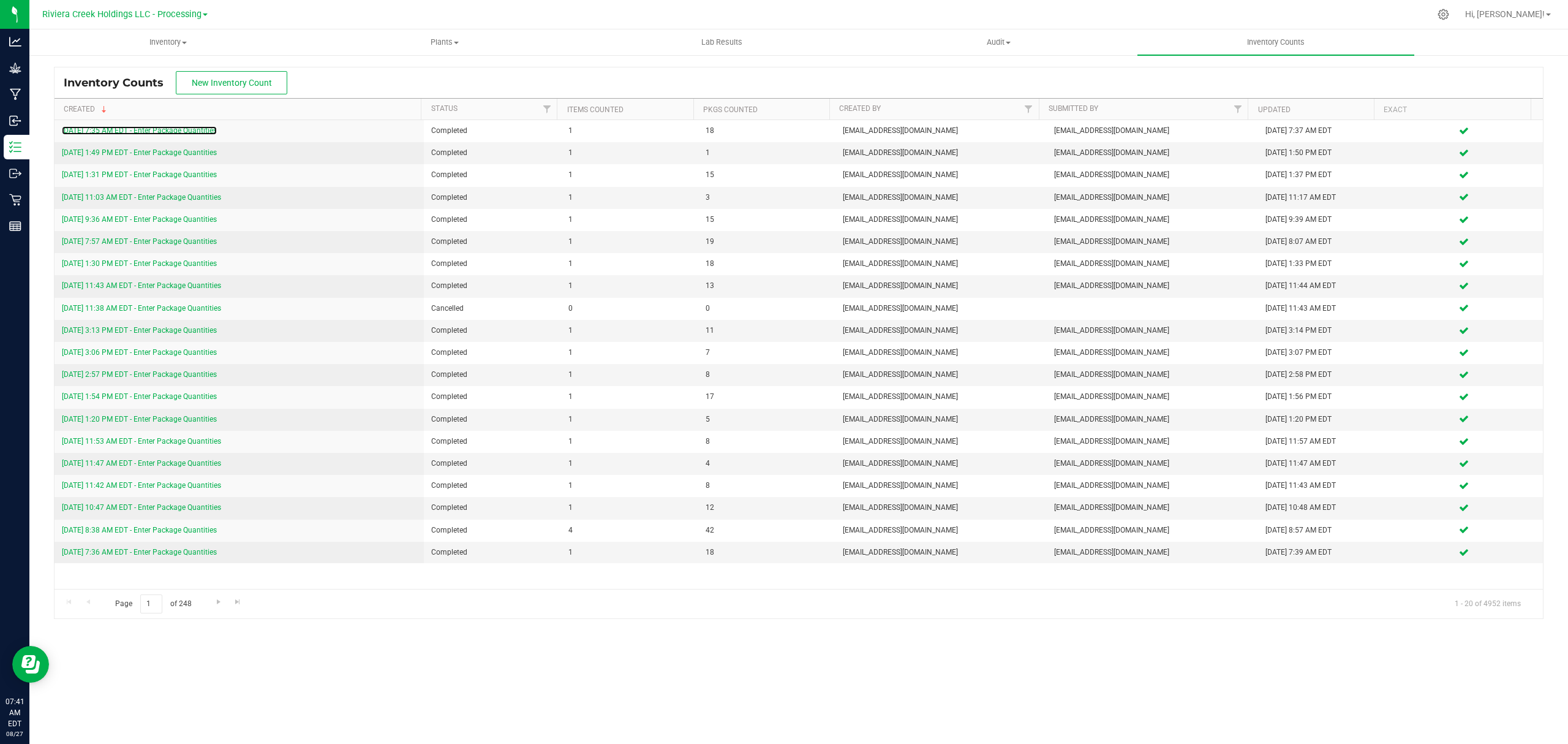
click at [180, 131] on link "[DATE] 7:35 AM EDT - Enter Package Quantities" at bounding box center [139, 130] width 155 height 9
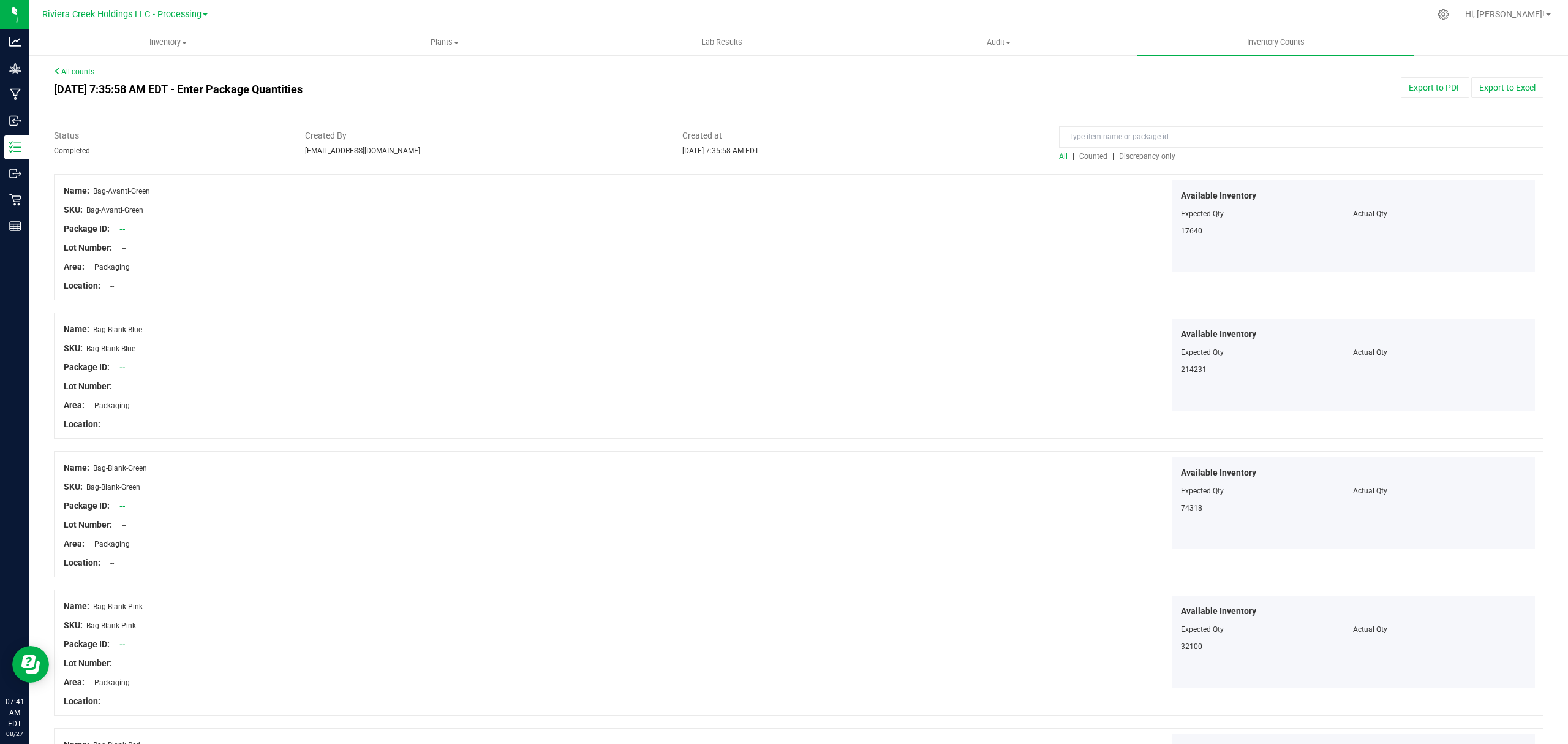
click at [1080, 152] on span "Counted" at bounding box center [1094, 156] width 29 height 9
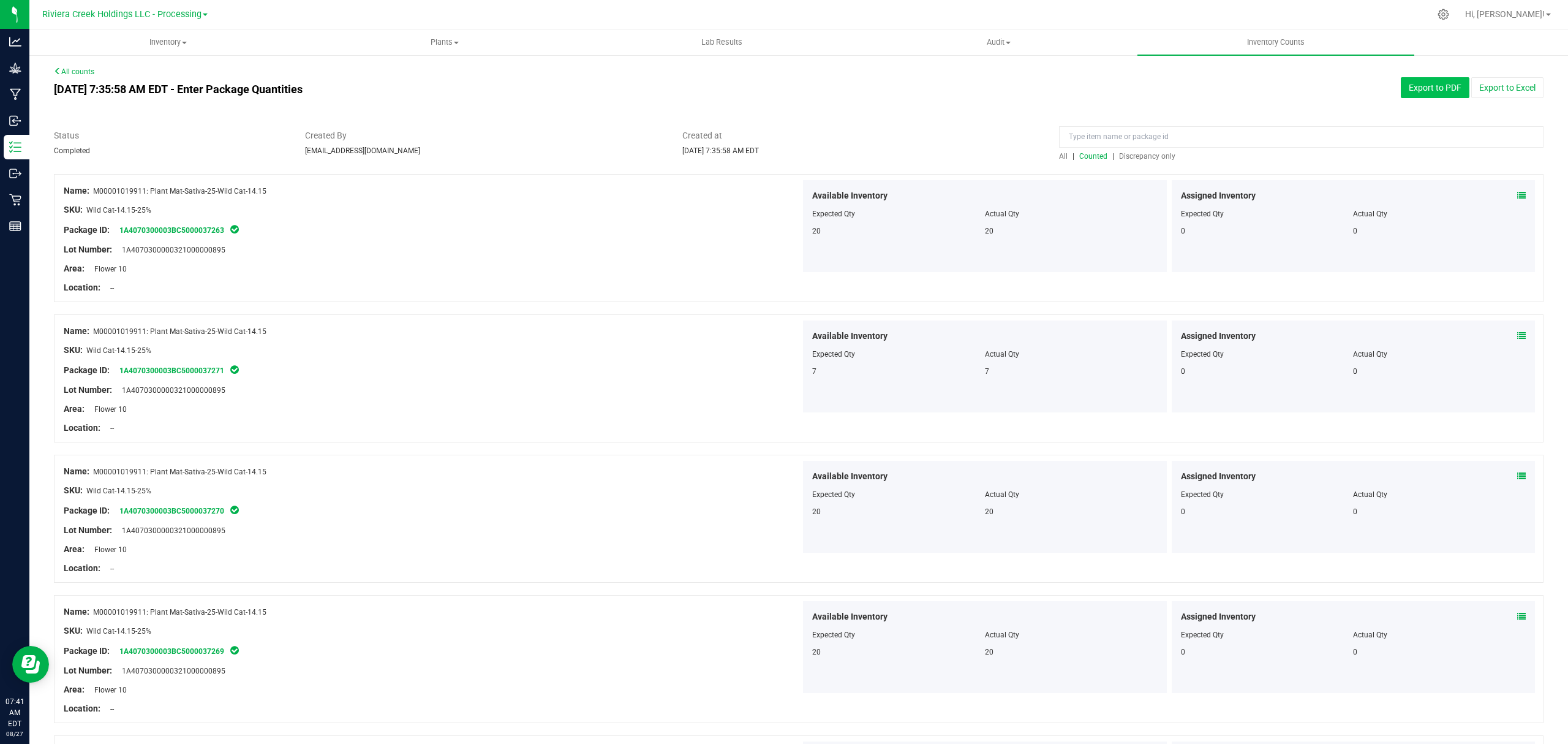
click at [1426, 87] on button "Export to PDF" at bounding box center [1435, 87] width 69 height 21
drag, startPoint x: 170, startPoint y: 35, endPoint x: 161, endPoint y: 38, distance: 9.5
click at [170, 35] on uib-tab-heading "Inventory All packages All inventory Waste log Create inventory" at bounding box center [168, 42] width 276 height 24
click at [131, 76] on li "All packages" at bounding box center [168, 74] width 277 height 14
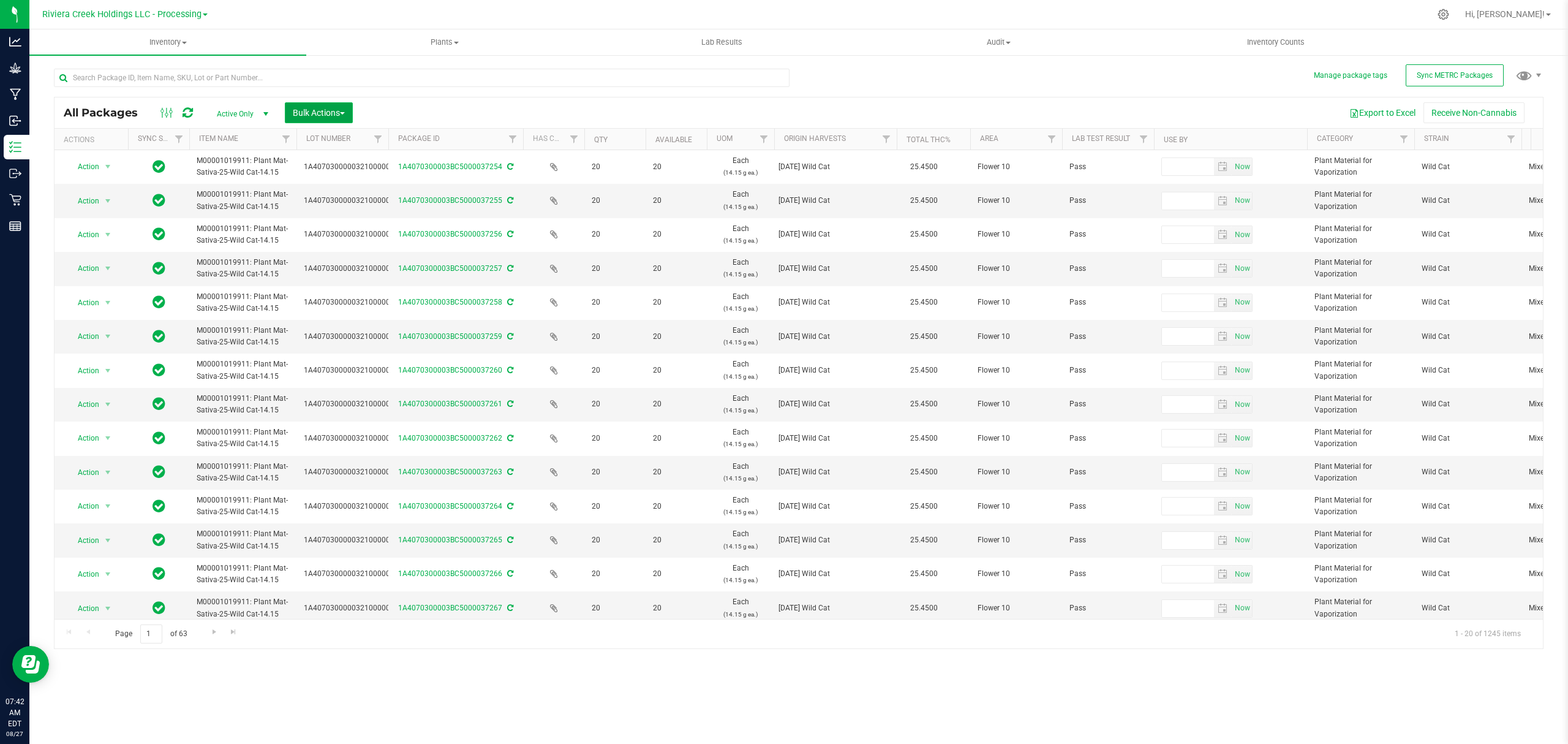
click at [315, 113] on span "Bulk Actions" at bounding box center [319, 113] width 52 height 10
click at [333, 230] on span "Lock/Unlock packages" at bounding box center [334, 230] width 84 height 10
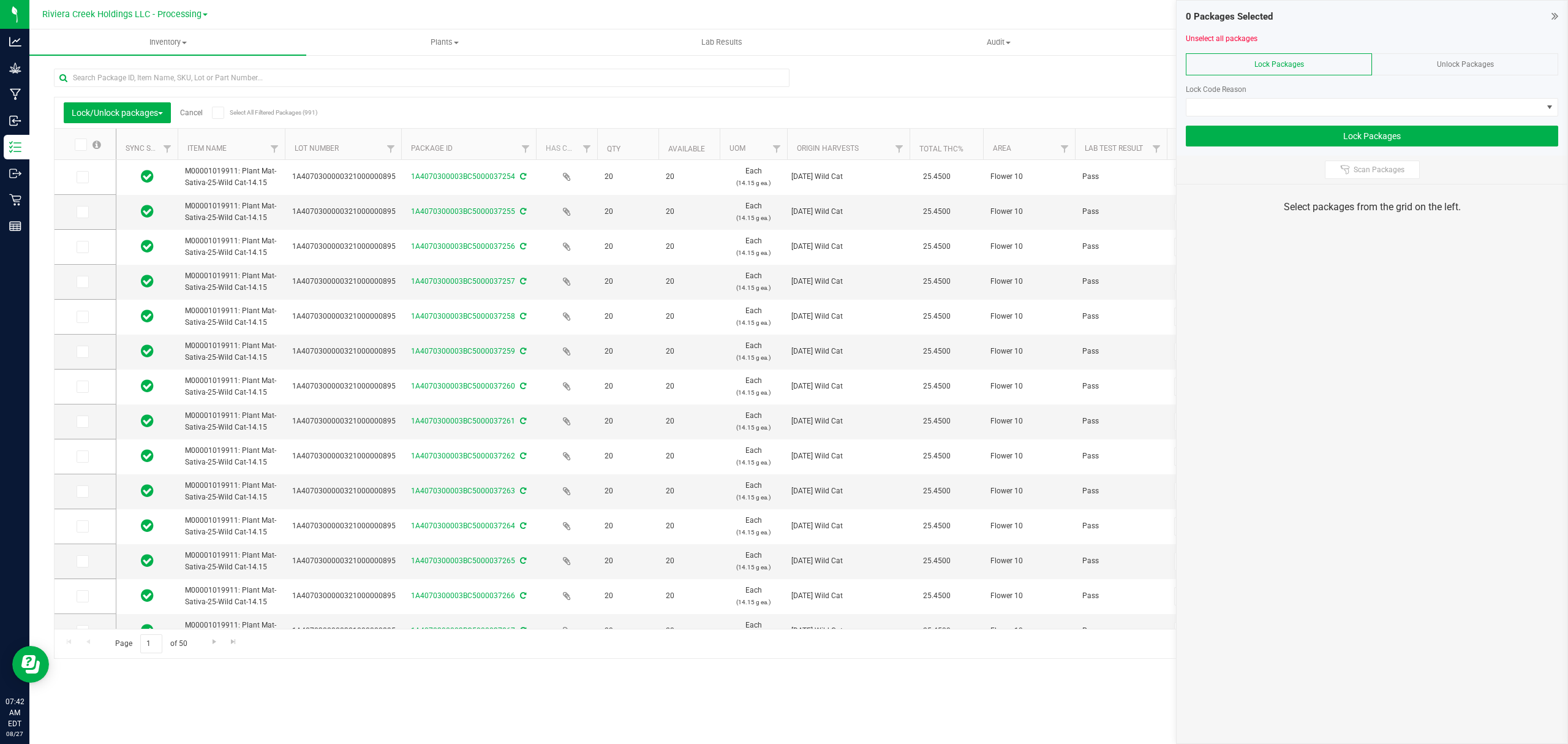
drag, startPoint x: 375, startPoint y: 147, endPoint x: 402, endPoint y: 147, distance: 27.0
click at [84, 143] on span at bounding box center [81, 145] width 13 height 13
click at [0, 0] on input "checkbox" at bounding box center [0, 0] width 0 height 0
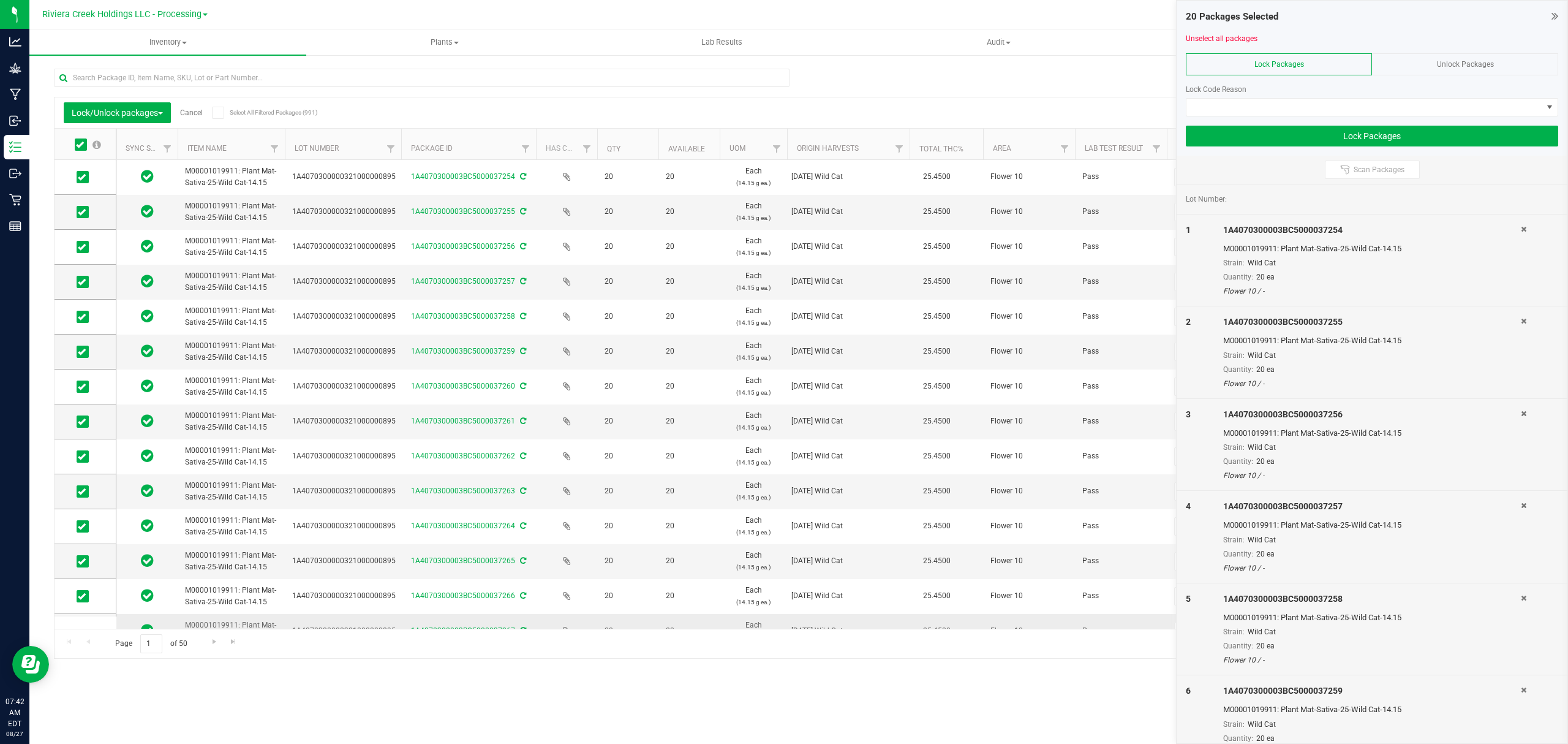
scroll to position [270, 0]
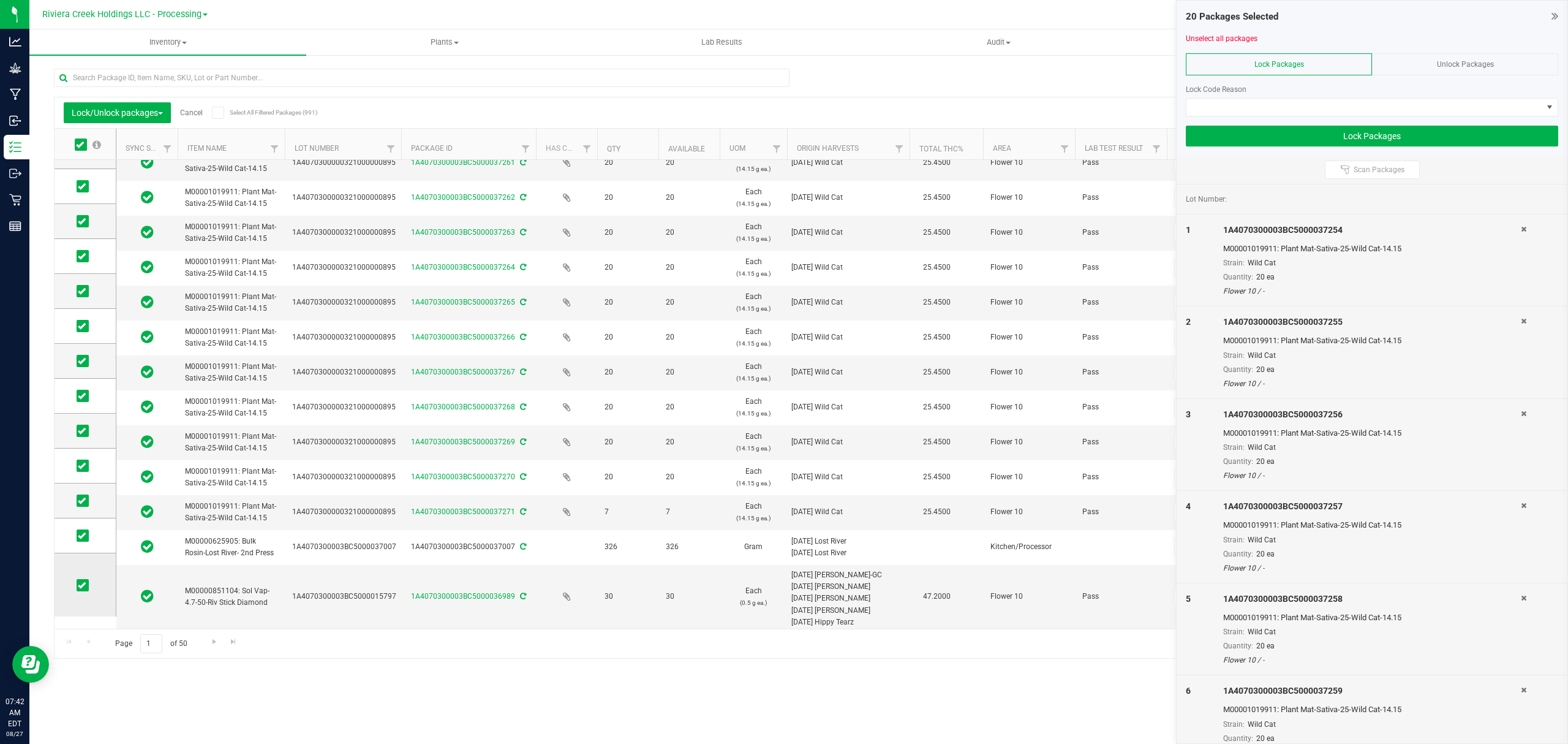
click at [81, 585] on icon at bounding box center [81, 585] width 8 height 0
click at [0, 0] on input "checkbox" at bounding box center [0, 0] width 0 height 0
click at [77, 533] on span at bounding box center [83, 536] width 13 height 13
click at [0, 0] on input "checkbox" at bounding box center [0, 0] width 0 height 0
click at [1298, 106] on span at bounding box center [1364, 106] width 355 height 17
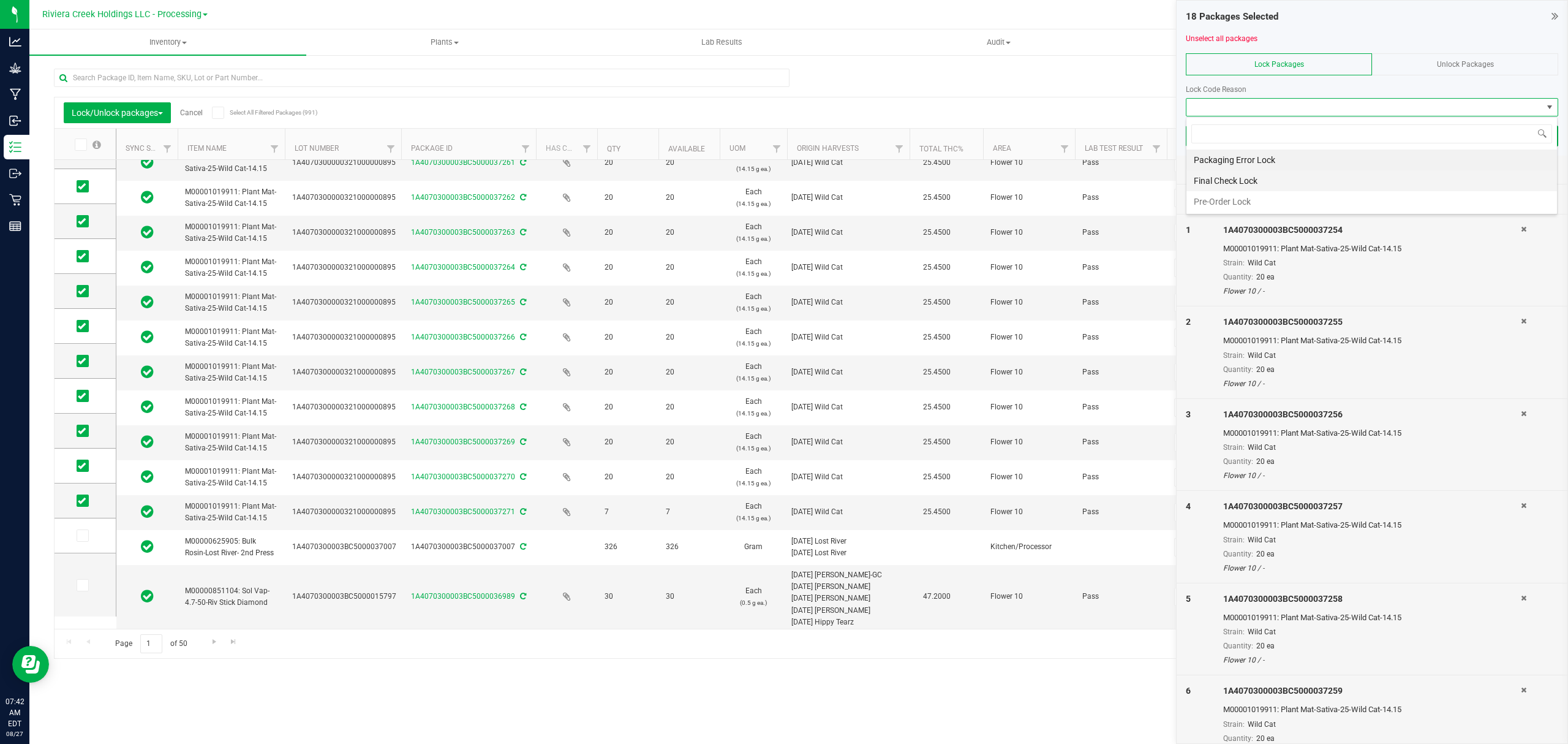
scroll to position [19, 371]
click at [1260, 180] on li "Final Check Lock" at bounding box center [1372, 180] width 371 height 21
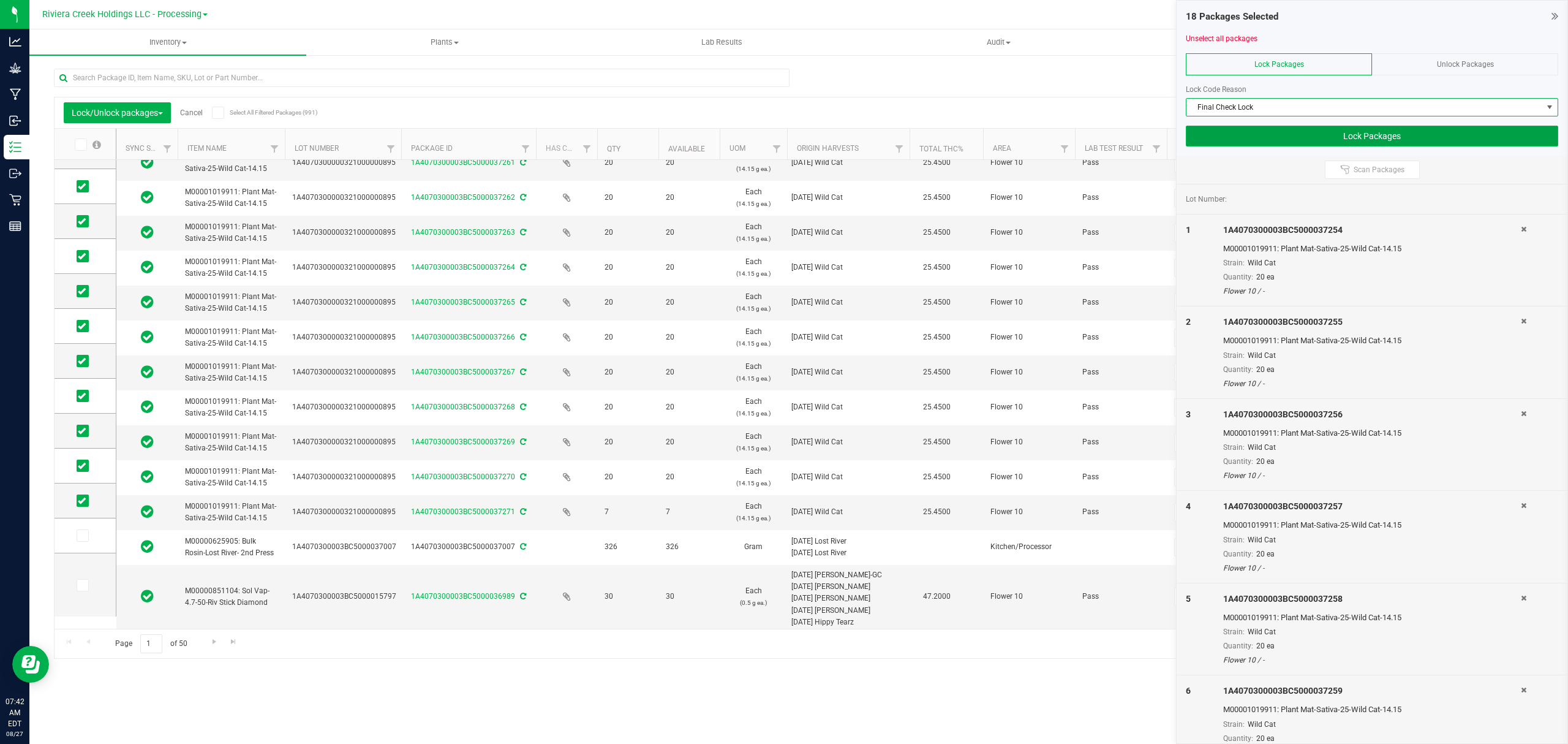
click at [1264, 139] on button "Lock Packages" at bounding box center [1372, 136] width 372 height 21
